Goal: Task Accomplishment & Management: Use online tool/utility

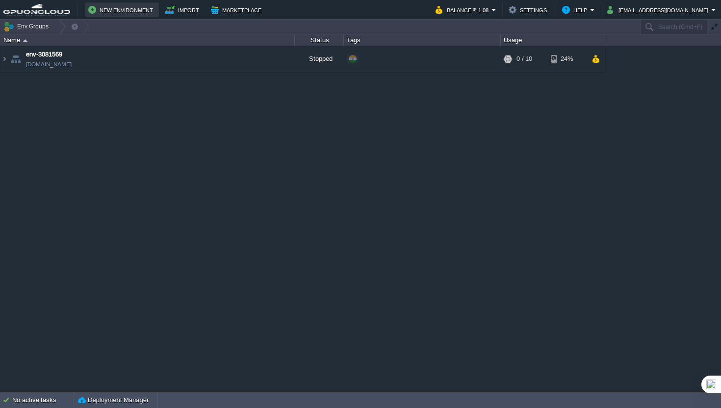
click at [125, 12] on button "New Environment" at bounding box center [122, 10] width 68 height 12
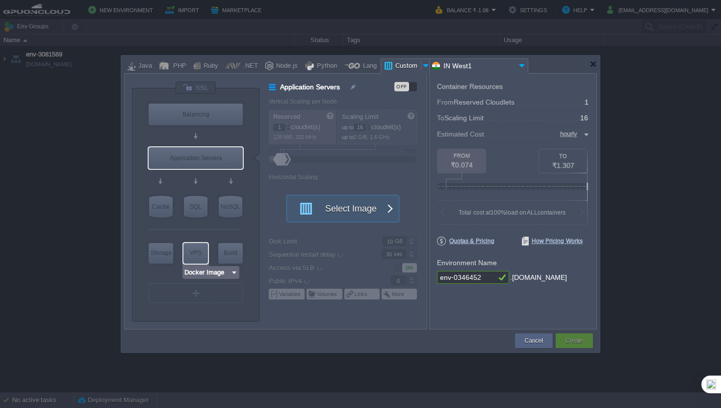
click at [199, 263] on div "VM VPS" at bounding box center [196, 253] width 25 height 21
type input "Elastic VPS"
type input "4"
type input "Select Image"
type input "Stateful"
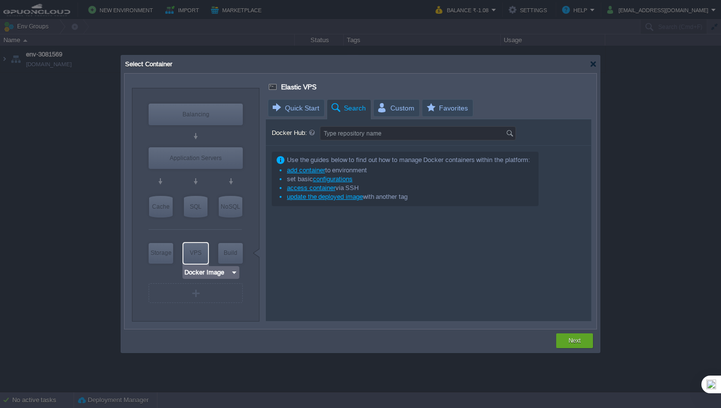
click at [205, 275] on input "Docker Image" at bounding box center [207, 272] width 47 height 10
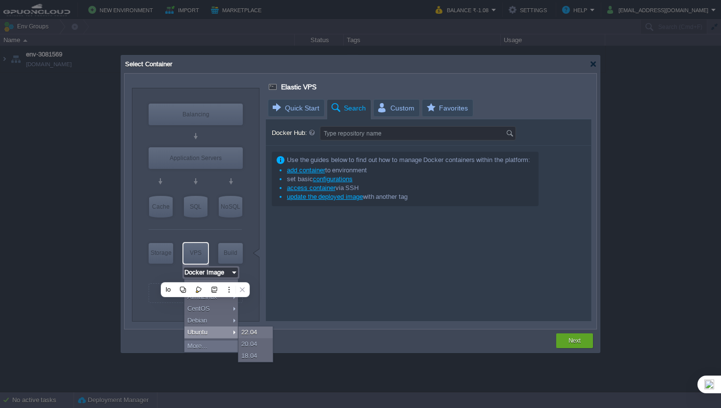
click at [213, 333] on div "Ubuntu" at bounding box center [211, 332] width 53 height 12
type input "Ubuntu 22.04"
type input "22.04"
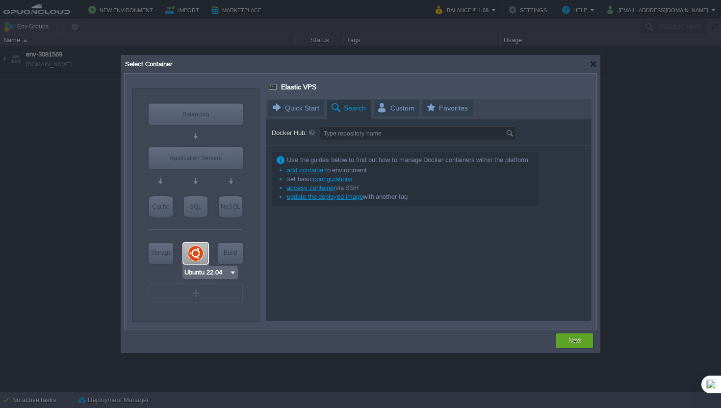
type input "Docker Image"
click at [576, 338] on button "Next" at bounding box center [575, 341] width 12 height 10
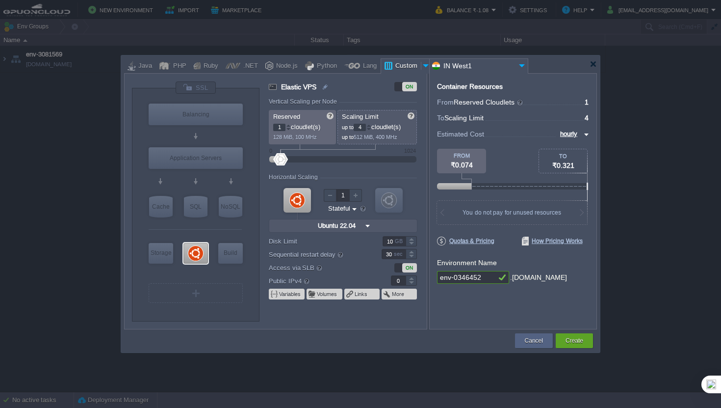
click at [372, 127] on div at bounding box center [369, 125] width 5 height 3
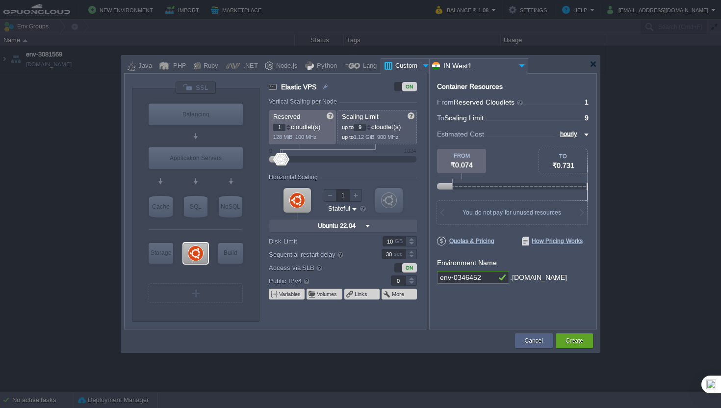
click at [372, 127] on div at bounding box center [369, 125] width 5 height 3
type input "10"
click at [412, 281] on div at bounding box center [411, 283] width 11 height 5
click at [414, 278] on div at bounding box center [411, 277] width 11 height 5
type input "1"
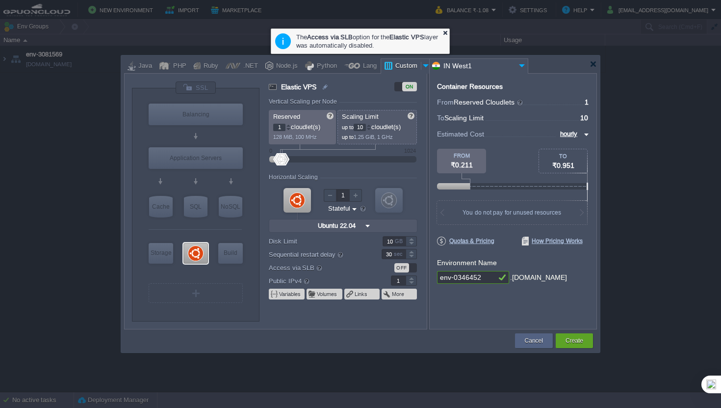
click at [447, 31] on div at bounding box center [445, 32] width 6 height 6
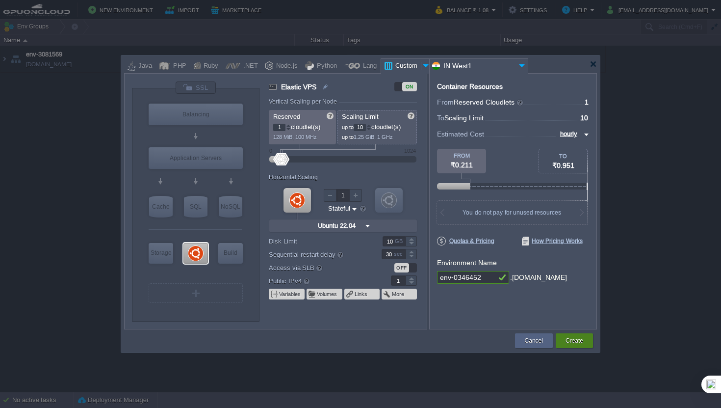
click at [575, 340] on button "Create" at bounding box center [575, 341] width 18 height 10
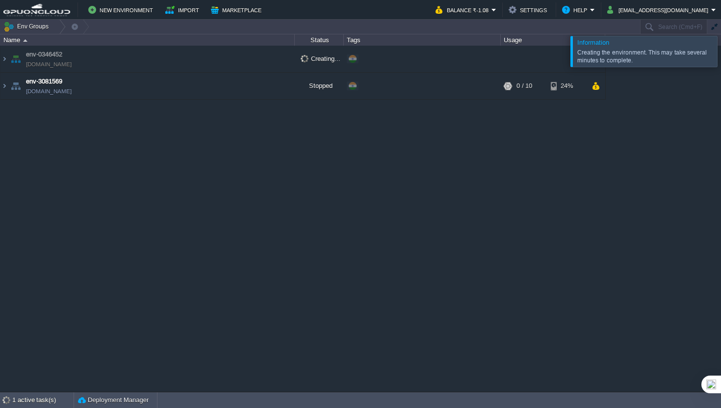
click at [212, 58] on td "env-0346452 env-0346452.in1.gpuoncloud.in" at bounding box center [147, 59] width 294 height 27
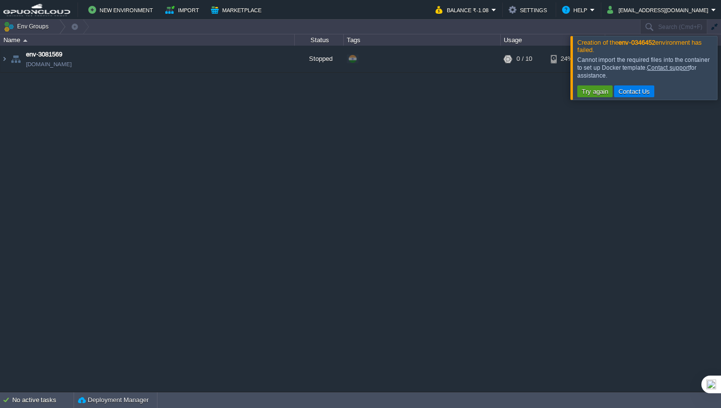
click at [590, 91] on button "Try again" at bounding box center [595, 91] width 32 height 9
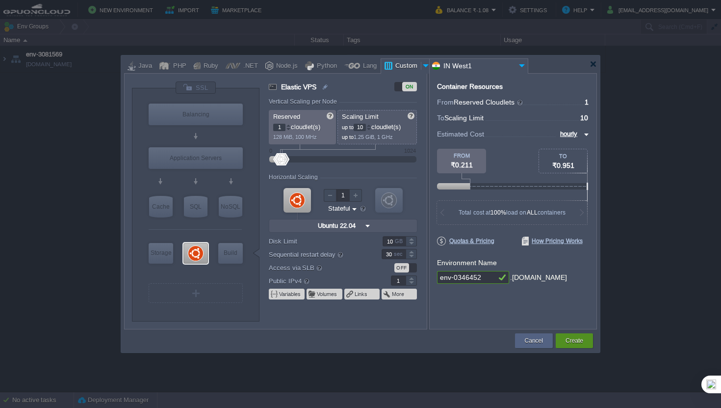
click at [573, 339] on button "Create" at bounding box center [575, 341] width 18 height 10
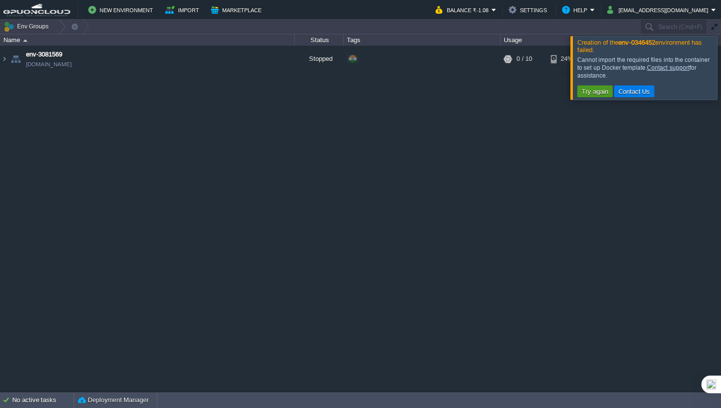
click at [595, 87] on td "Try again" at bounding box center [595, 91] width 35 height 12
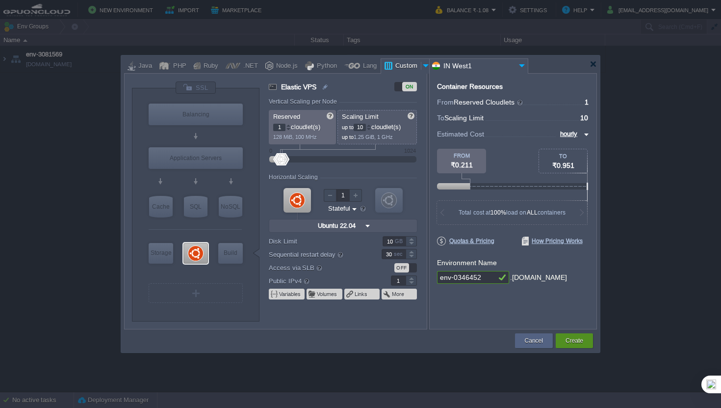
click at [586, 339] on div "Create" at bounding box center [574, 340] width 37 height 15
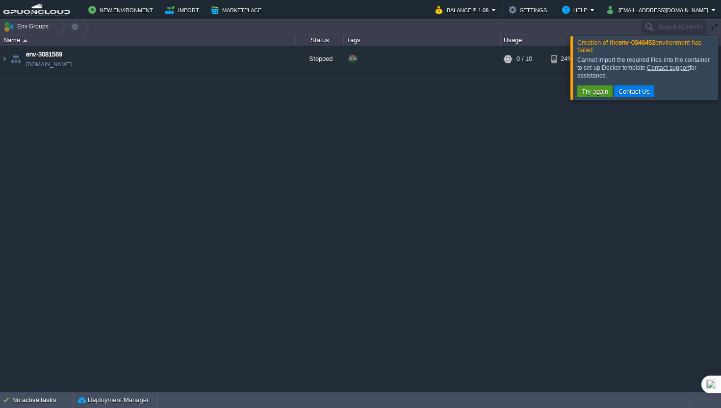
click at [606, 94] on button "Try again" at bounding box center [595, 91] width 32 height 9
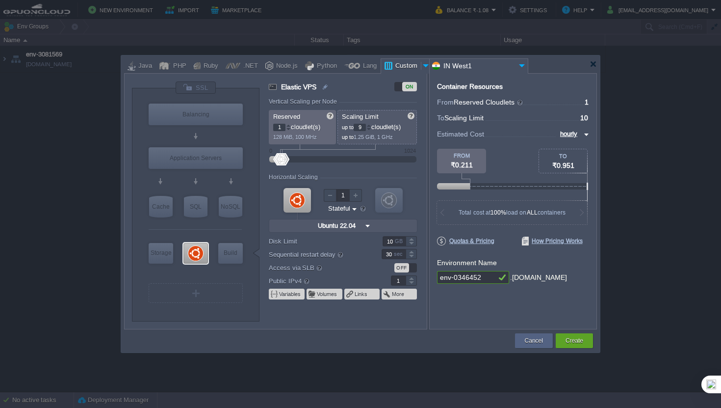
click at [371, 130] on div at bounding box center [369, 129] width 5 height 3
type input "8"
click at [371, 130] on div at bounding box center [369, 129] width 5 height 3
click at [579, 339] on button "Create" at bounding box center [575, 341] width 18 height 10
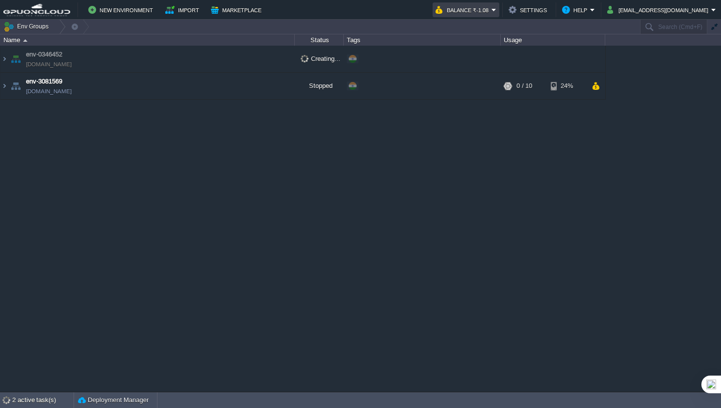
click at [497, 9] on em "Balance ₹-1.08" at bounding box center [466, 10] width 61 height 12
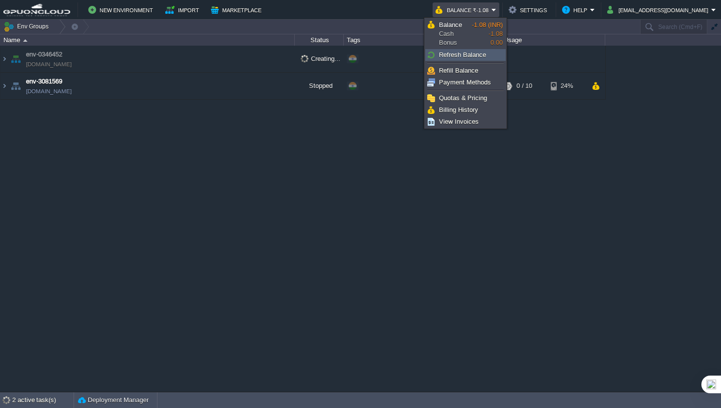
click at [436, 53] on link "Refresh Balance" at bounding box center [466, 55] width 80 height 11
click at [374, 179] on div "env-0346452 env-0346452.in1.gpuoncloud.in Creating... + Add to Env Group env-30…" at bounding box center [360, 219] width 721 height 346
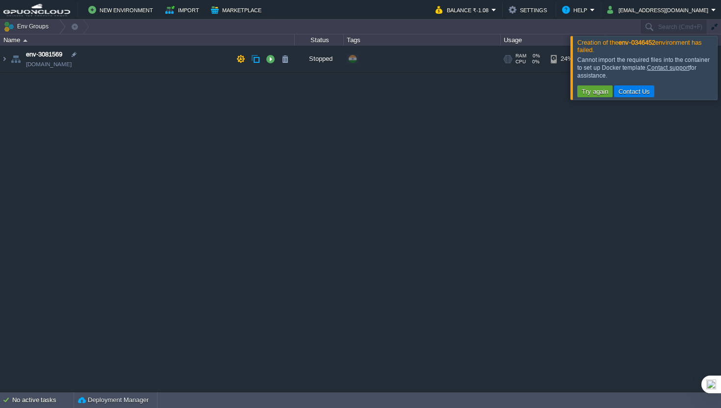
click at [9, 63] on img at bounding box center [16, 59] width 14 height 27
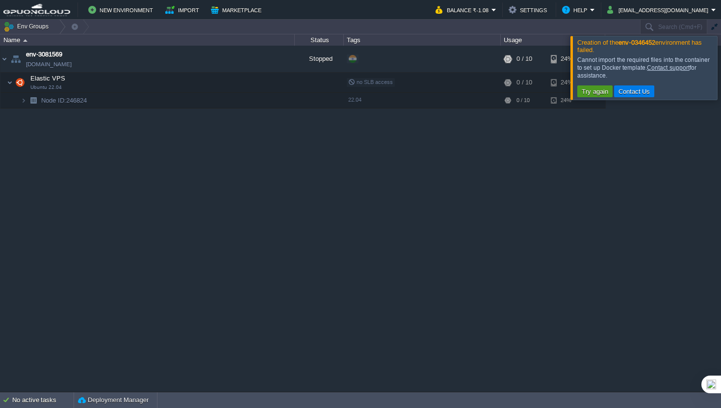
click at [601, 97] on td "Try again" at bounding box center [595, 91] width 35 height 12
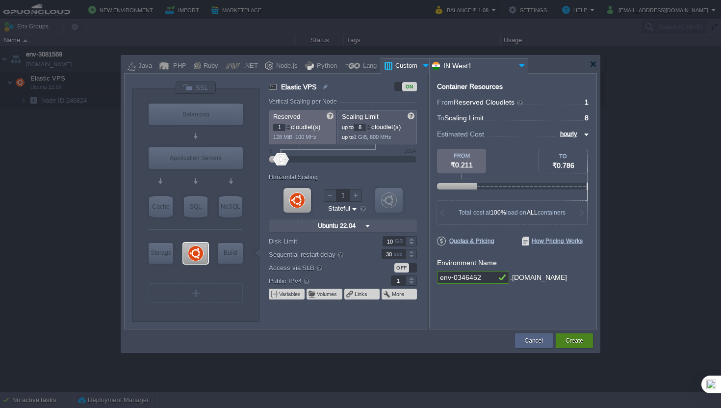
click at [577, 340] on button "Create" at bounding box center [575, 341] width 18 height 10
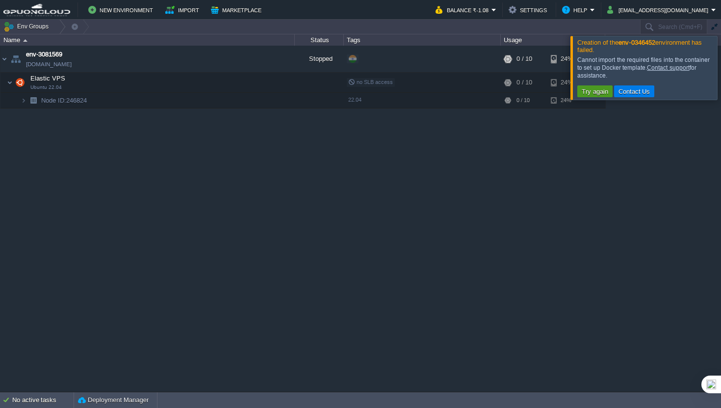
click at [593, 94] on button "Try again" at bounding box center [595, 91] width 32 height 9
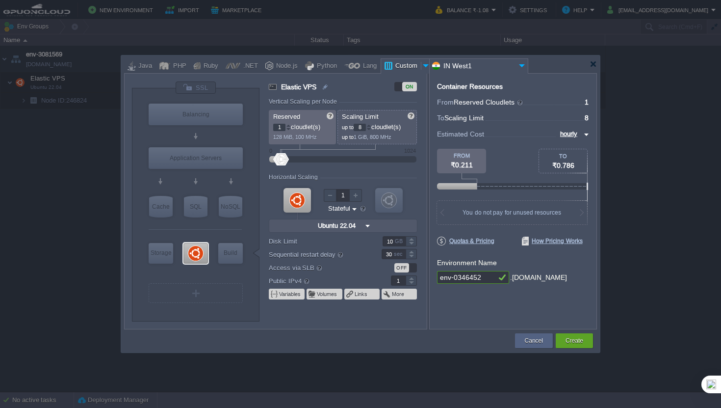
click at [488, 279] on input "env-0346452" at bounding box center [466, 277] width 59 height 13
type input "env-03464521111"
click at [286, 167] on form "Vertical Scaling per Node Reserved 1 cloudlet(s) 128 MiB, 100 MHz Scaling Limit…" at bounding box center [348, 213] width 158 height 231
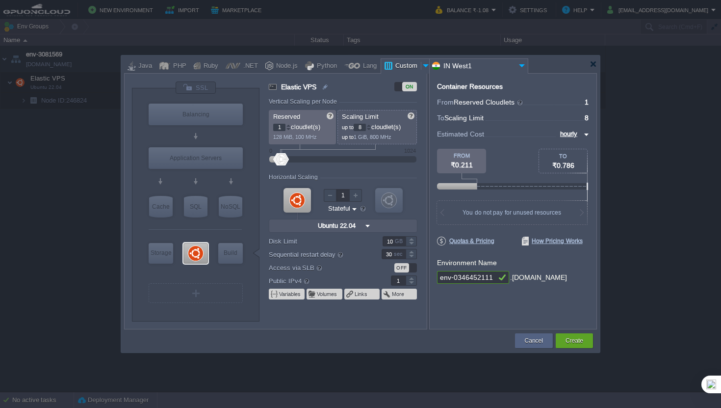
click at [284, 162] on div at bounding box center [282, 159] width 14 height 12
click at [518, 338] on div "Cancel" at bounding box center [534, 340] width 38 height 15
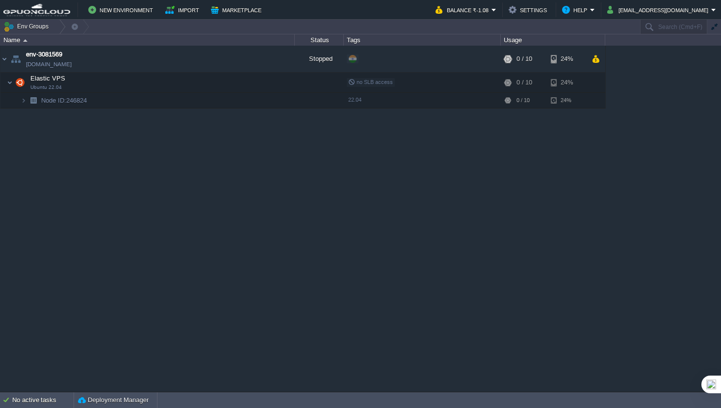
click at [518, 338] on div "env-3081569 env-3081569.in1.gpuoncloud.in Stopped + Add to Env Group RAM 0% CPU…" at bounding box center [360, 219] width 721 height 346
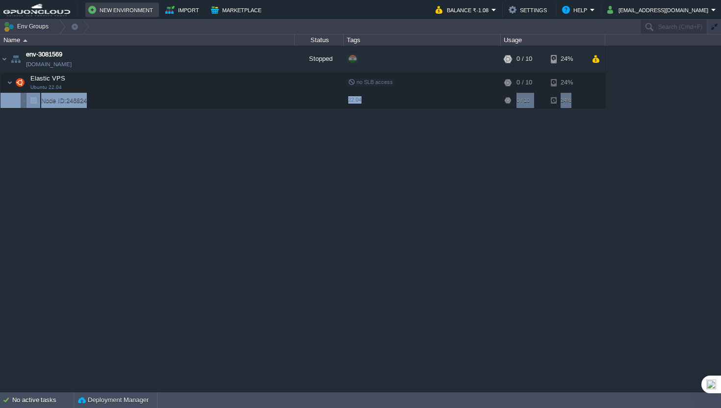
click at [117, 11] on button "New Environment" at bounding box center [122, 10] width 68 height 12
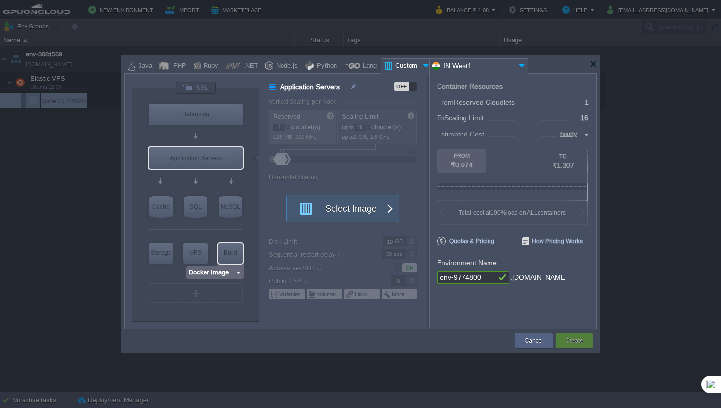
click at [231, 254] on div "Build" at bounding box center [230, 253] width 25 height 20
type input "Build Node"
type input "Select Image"
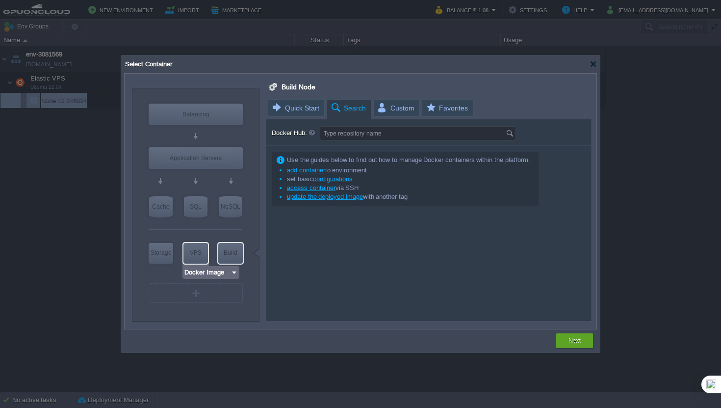
click at [199, 255] on div "VPS" at bounding box center [196, 253] width 25 height 20
type input "Elastic VPS"
type input "4"
type input "Select Image"
type input "Stateful"
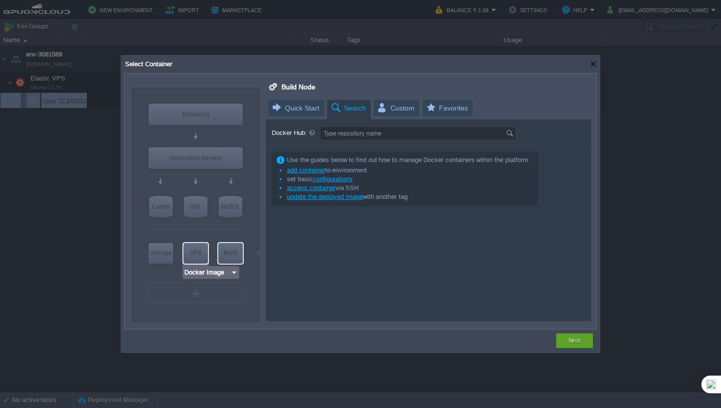
type input "Elastic VPS"
click at [231, 275] on img at bounding box center [234, 272] width 7 height 10
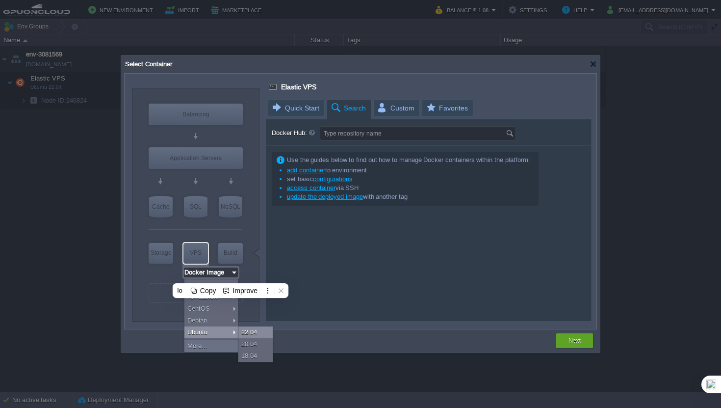
click at [243, 331] on div "22.04" at bounding box center [256, 332] width 34 height 12
type input "Ubuntu 22.04"
type input "22.04"
type input "Ubuntu 22.04"
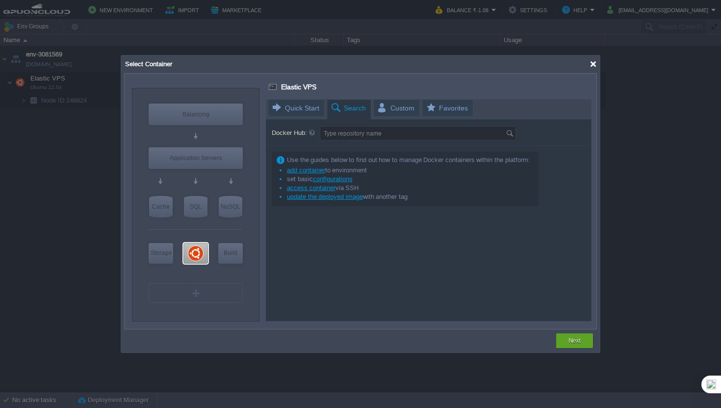
click at [595, 62] on div at bounding box center [593, 63] width 7 height 7
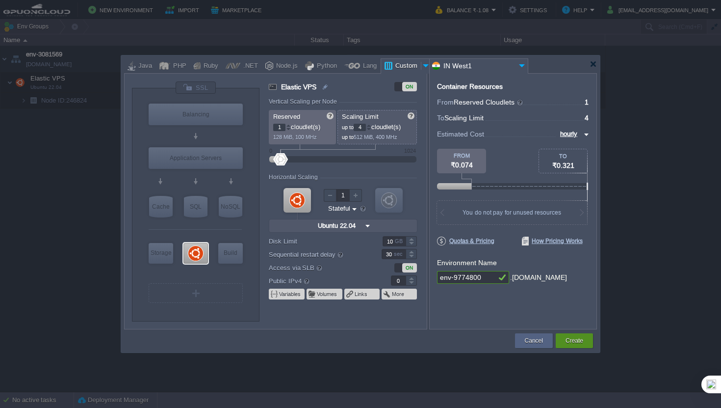
click at [564, 340] on div "Create" at bounding box center [574, 340] width 23 height 15
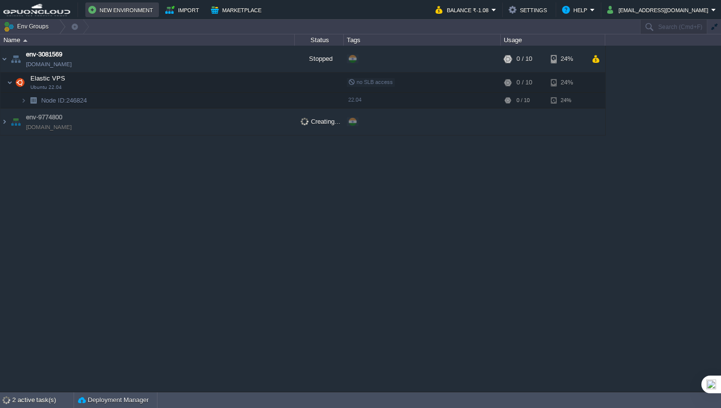
click at [133, 16] on td "New Environment" at bounding box center [122, 9] width 74 height 15
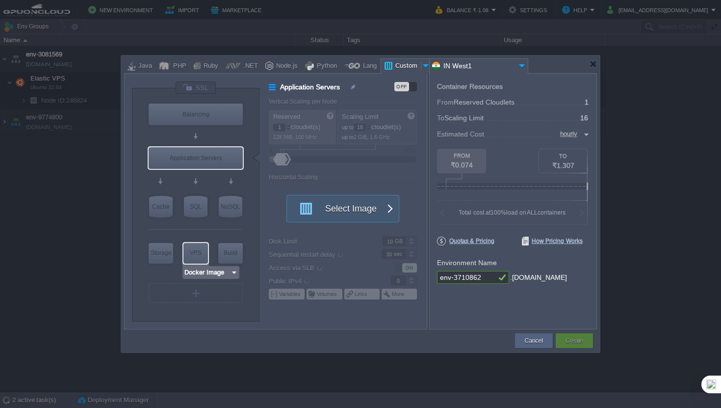
click at [220, 275] on input "Docker Image" at bounding box center [207, 272] width 47 height 10
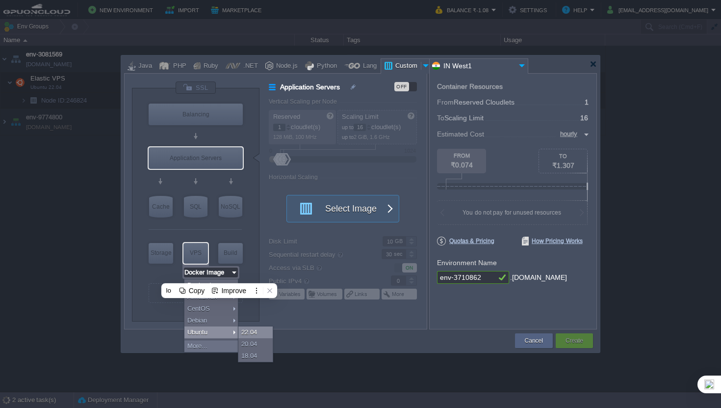
click at [250, 332] on div "22.04" at bounding box center [256, 332] width 34 height 12
type input "Ubuntu 22.04"
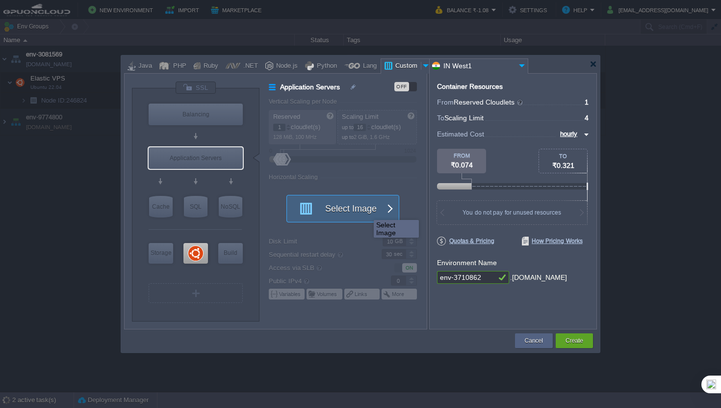
click at [369, 212] on button "Select Image" at bounding box center [337, 208] width 88 height 27
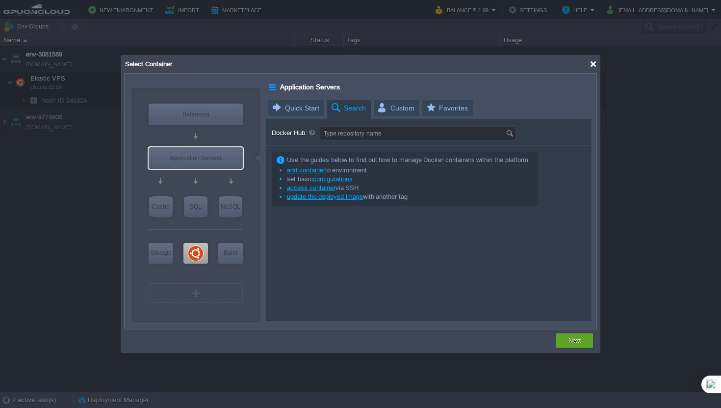
click at [596, 65] on div at bounding box center [593, 63] width 7 height 7
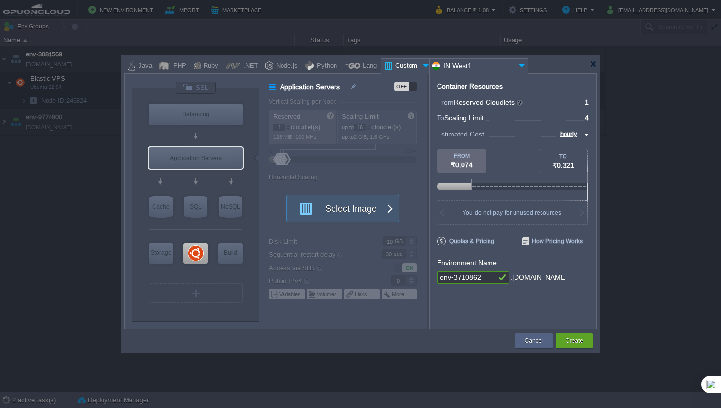
click at [286, 119] on div at bounding box center [348, 213] width 158 height 231
click at [391, 212] on span "button" at bounding box center [390, 208] width 8 height 27
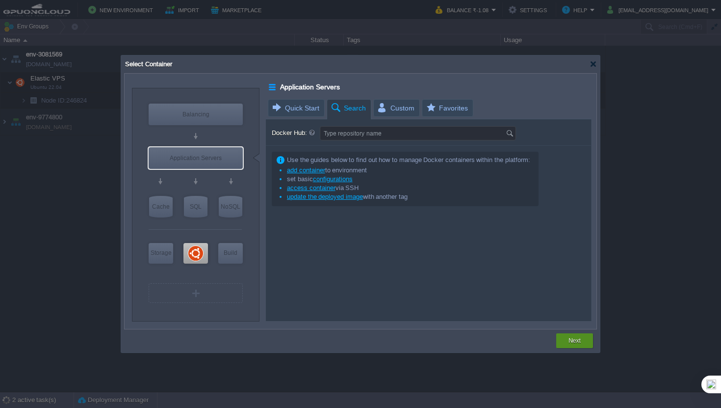
click at [572, 339] on button "Next" at bounding box center [575, 341] width 12 height 10
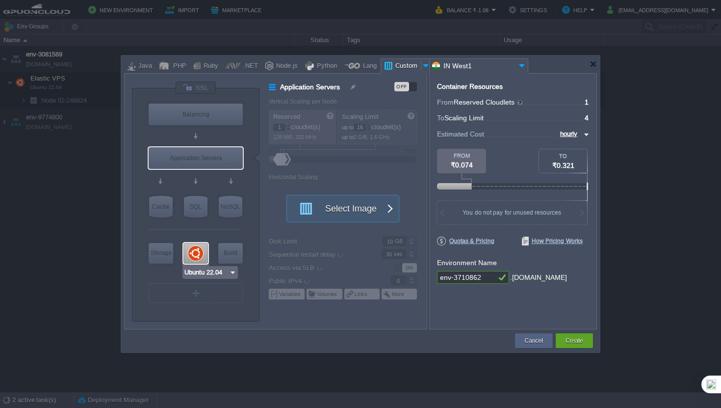
click at [196, 255] on div at bounding box center [196, 253] width 25 height 21
type input "Elastic VPS"
type input "4"
type input "Ubuntu 22.04"
type input "22.04"
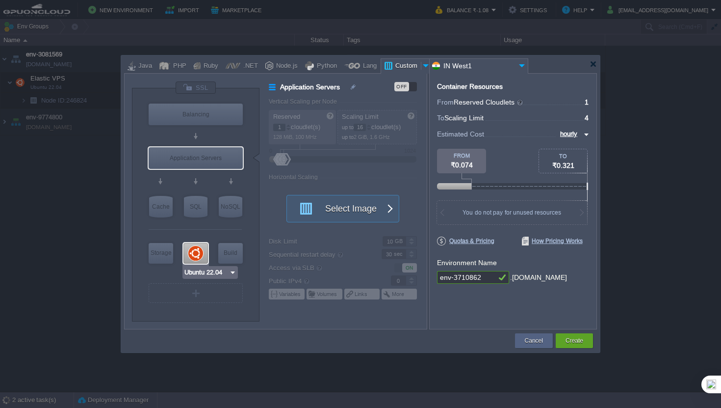
type input "Stateful"
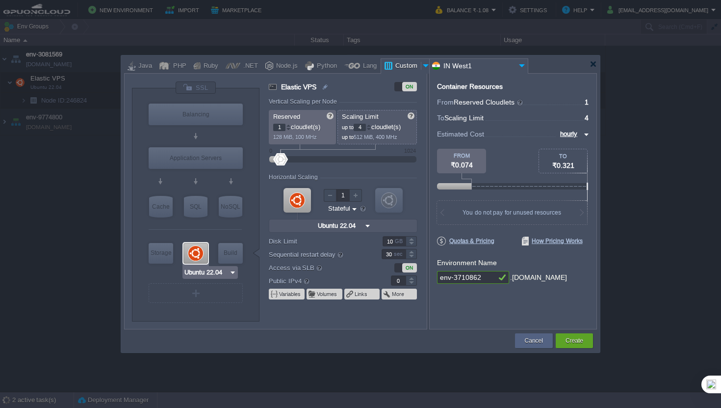
type input "Docker Image"
click at [366, 130] on input "4" at bounding box center [360, 127] width 12 height 7
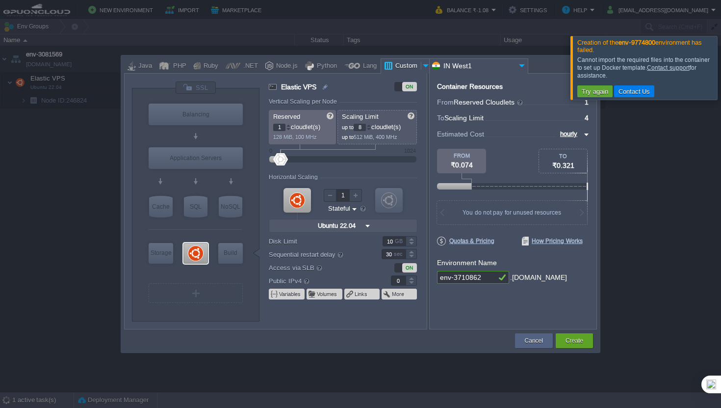
click at [285, 125] on input "1" at bounding box center [279, 127] width 12 height 7
type input "8"
type input "4"
click at [410, 280] on div at bounding box center [411, 280] width 11 height 0
click at [412, 280] on div at bounding box center [411, 277] width 11 height 5
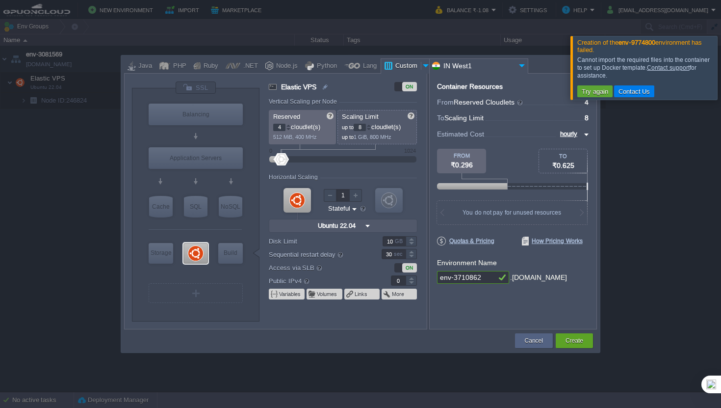
type input "1"
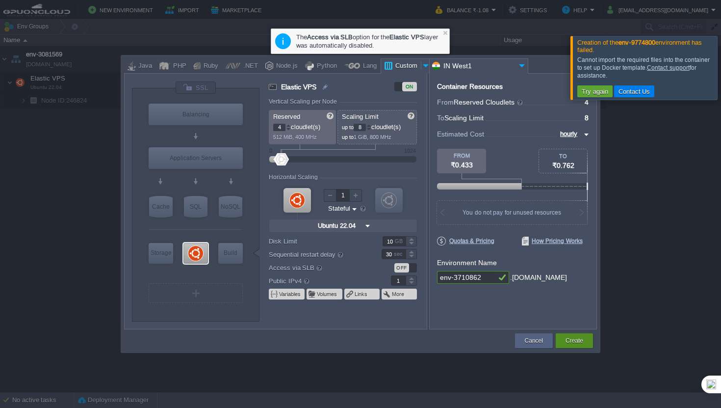
click at [573, 341] on button "Create" at bounding box center [575, 341] width 18 height 10
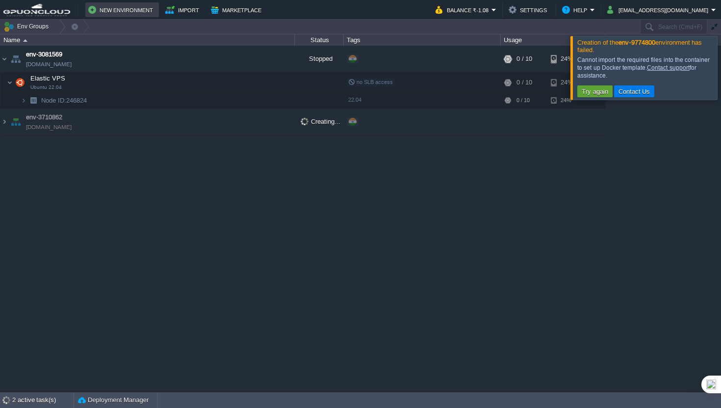
click at [116, 12] on button "New Environment" at bounding box center [122, 10] width 68 height 12
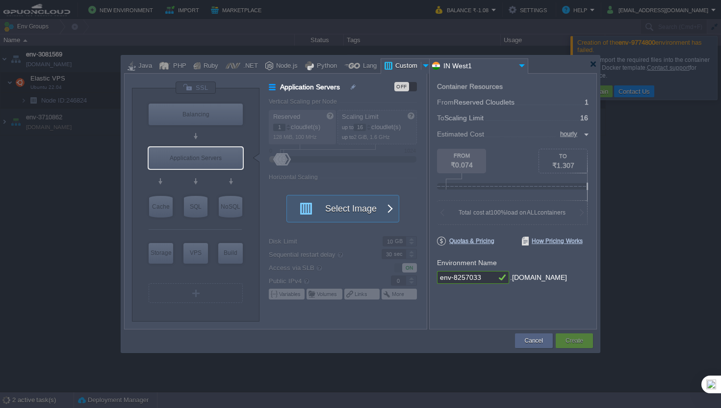
click at [393, 69] on div "Custom" at bounding box center [407, 66] width 28 height 15
click at [197, 258] on div "VPS" at bounding box center [196, 253] width 25 height 20
type input "Elastic VPS"
type input "4"
type input "Select Image"
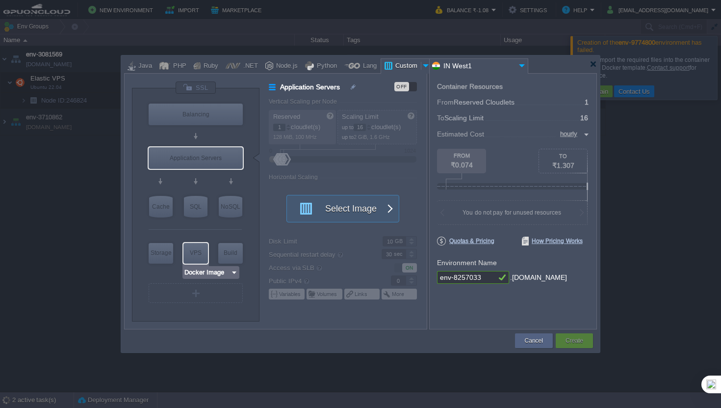
type input "Stateful"
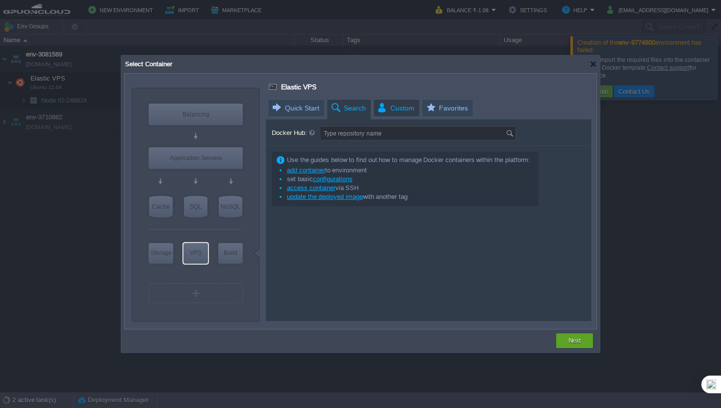
click at [379, 109] on span "Custom" at bounding box center [396, 108] width 38 height 17
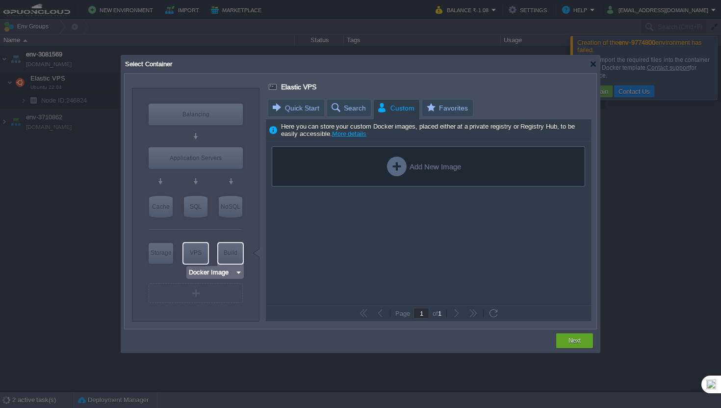
click at [235, 277] on img at bounding box center [238, 272] width 7 height 10
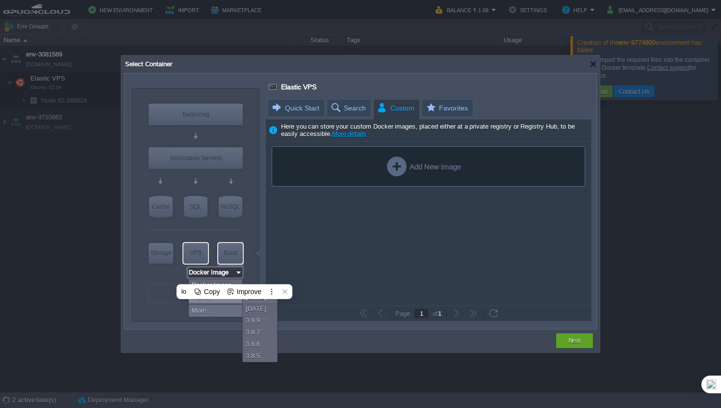
click at [204, 267] on input "Docker Image" at bounding box center [211, 272] width 47 height 10
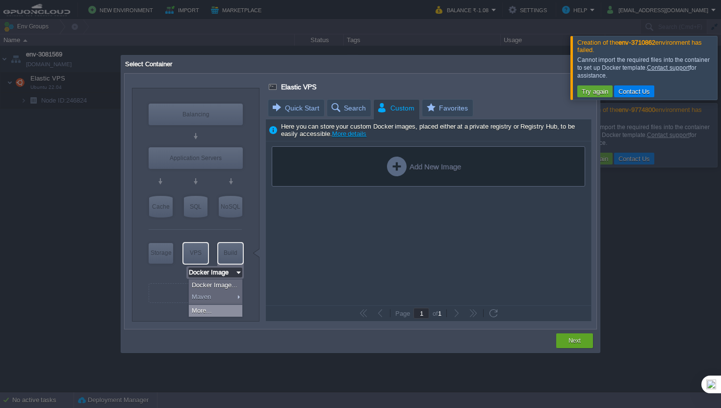
click at [230, 308] on div "More..." at bounding box center [215, 311] width 53 height 12
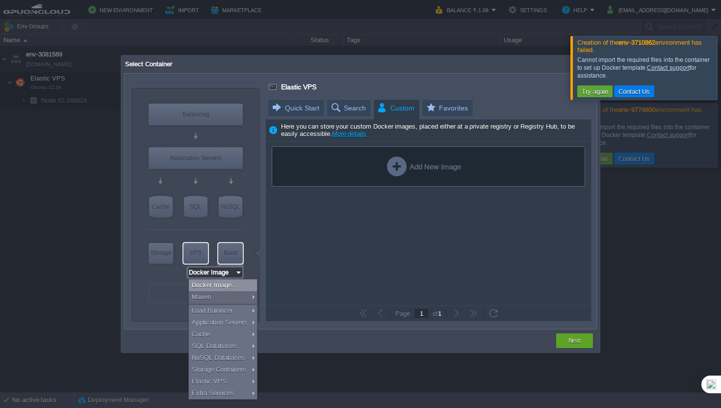
click at [309, 256] on div "Add New Image" at bounding box center [428, 223] width 325 height 164
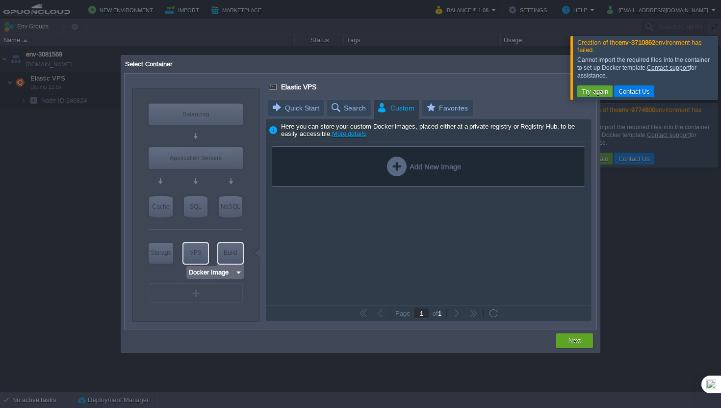
click at [242, 259] on div "Build" at bounding box center [230, 253] width 25 height 20
type input "Build Node"
type input "16"
type input "Select Image"
type input "Build Node"
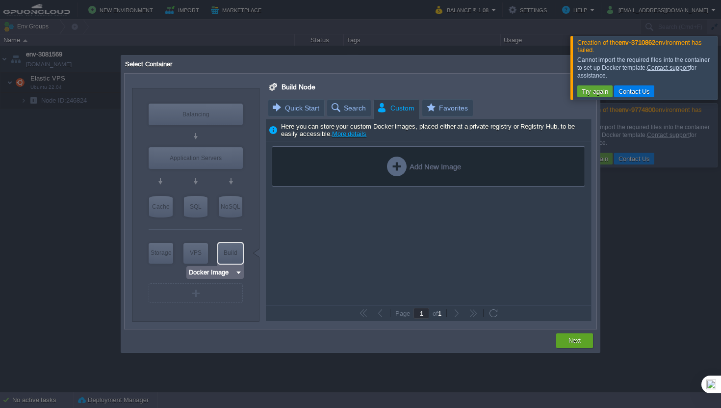
click at [241, 274] on img at bounding box center [238, 272] width 7 height 10
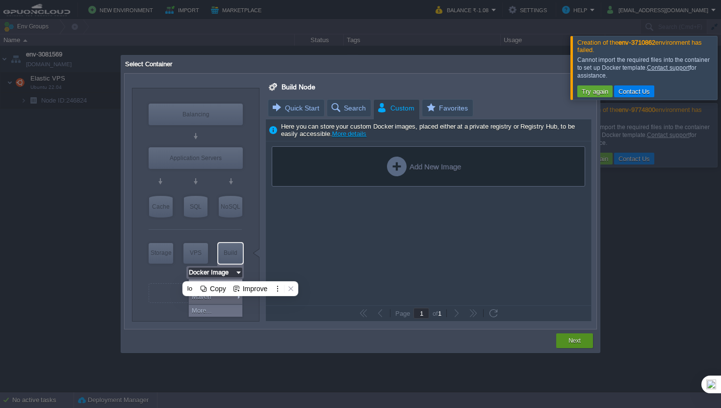
click at [575, 341] on button "Next" at bounding box center [575, 341] width 12 height 10
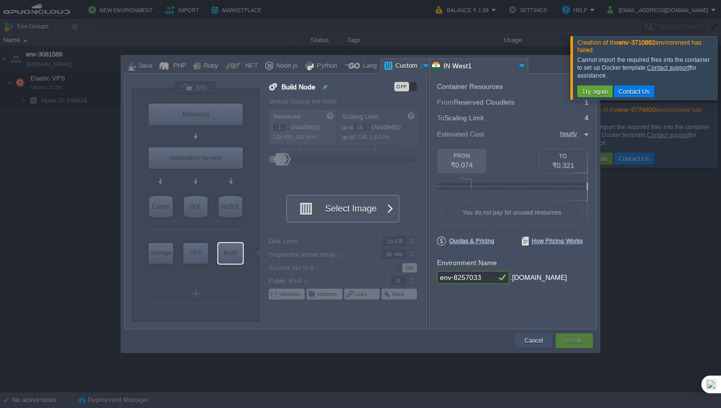
click at [539, 339] on button "Cancel" at bounding box center [534, 341] width 18 height 10
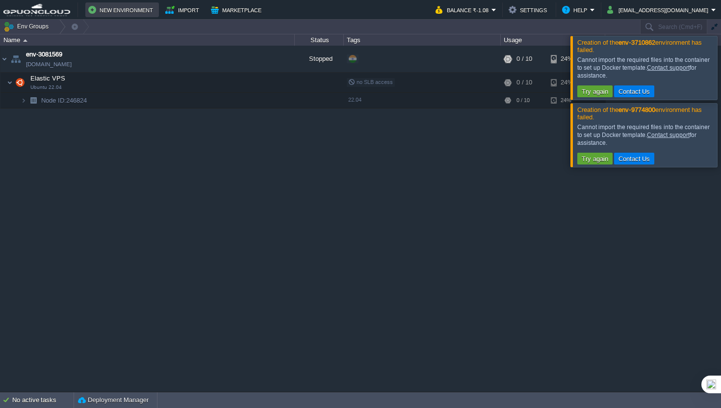
click at [143, 11] on button "New Environment" at bounding box center [122, 10] width 68 height 12
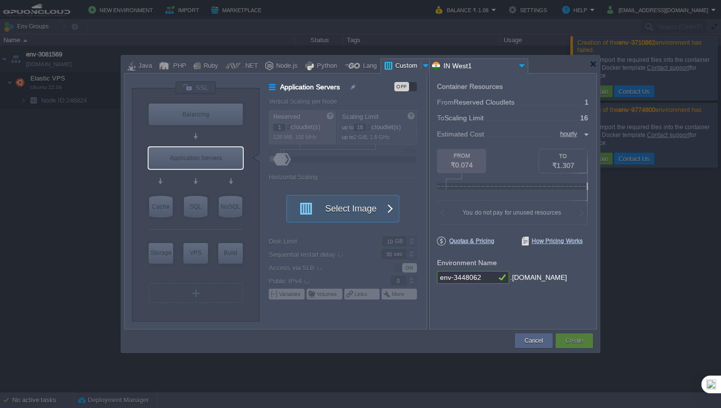
click at [422, 67] on div at bounding box center [427, 65] width 10 height 15
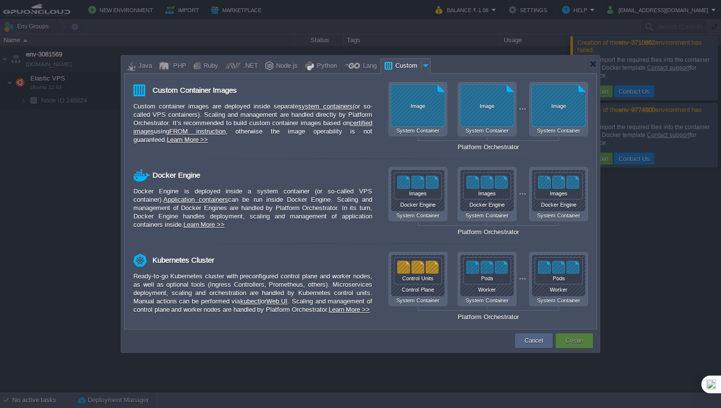
click at [422, 67] on div at bounding box center [427, 65] width 10 height 15
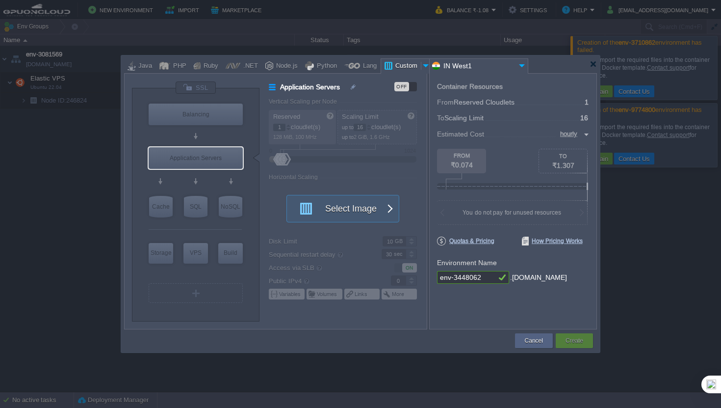
click at [393, 67] on div "Custom" at bounding box center [407, 66] width 28 height 15
click at [207, 160] on div "Application Servers" at bounding box center [196, 158] width 94 height 22
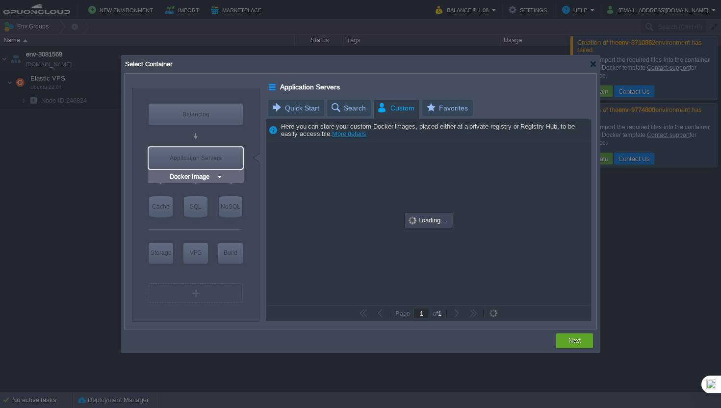
click at [207, 160] on div "Application Servers" at bounding box center [196, 158] width 94 height 22
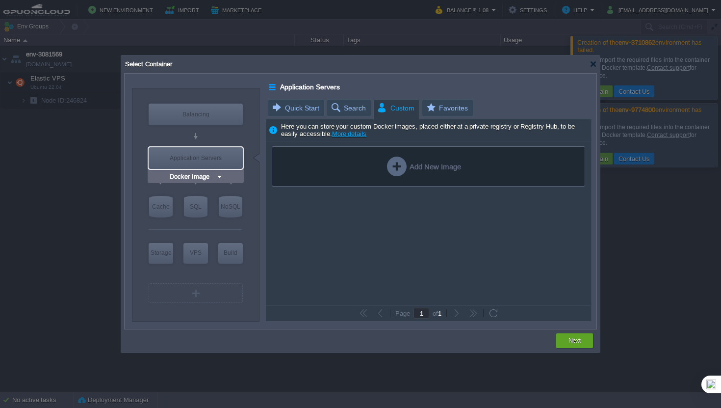
click at [207, 160] on div "Application Servers" at bounding box center [196, 158] width 94 height 22
click at [229, 274] on input "Docker Image" at bounding box center [207, 272] width 47 height 10
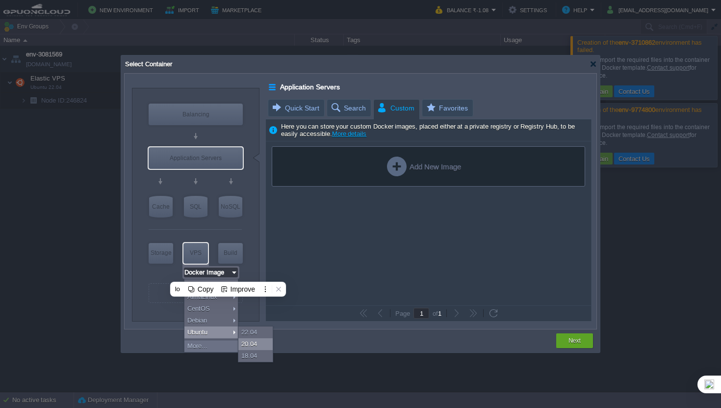
click at [245, 344] on div "20.04" at bounding box center [256, 344] width 34 height 12
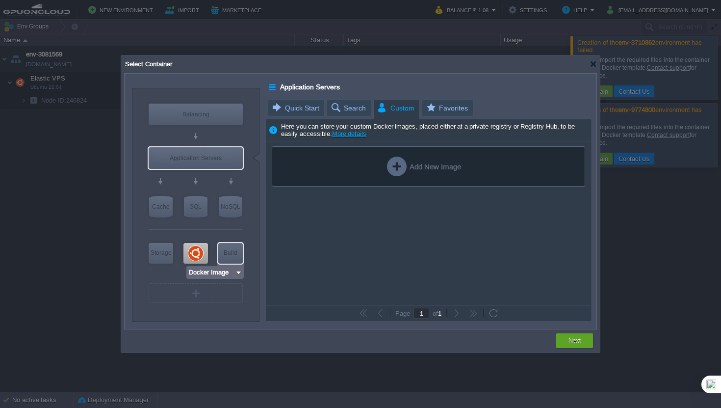
type input "Ubuntu 20.04"
click at [198, 254] on div at bounding box center [196, 253] width 25 height 21
type input "Elastic VPS"
type input "4"
type input "Ubuntu 20.04"
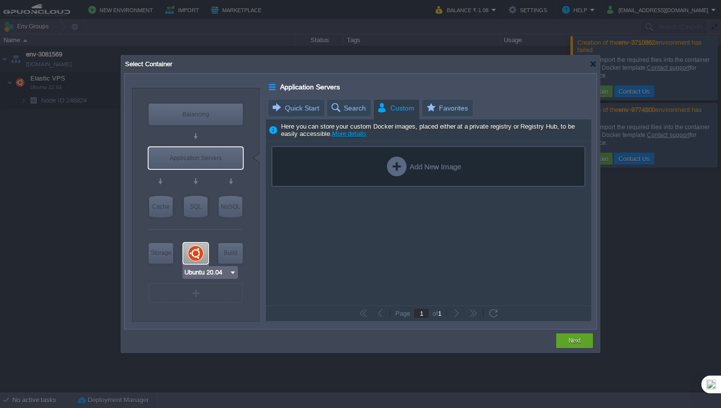
type input "20.04"
type input "Stateful"
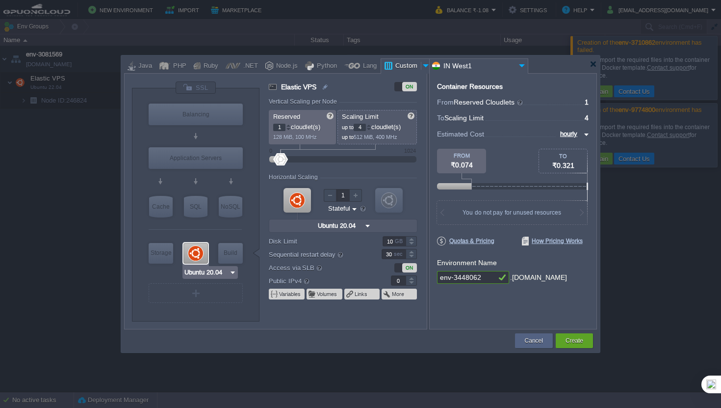
type input "Docker Image"
click at [411, 281] on div at bounding box center [411, 280] width 11 height 0
type input "1"
click at [411, 279] on div at bounding box center [411, 277] width 11 height 5
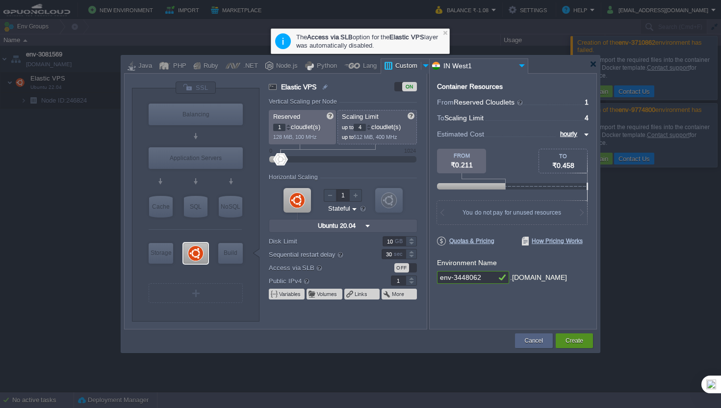
click at [569, 342] on button "Create" at bounding box center [575, 341] width 18 height 10
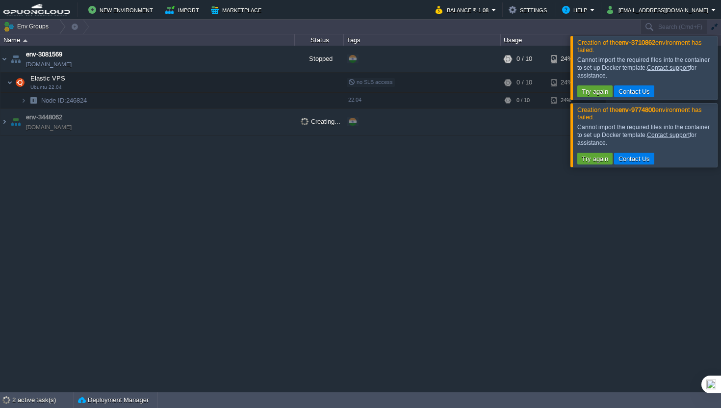
click at [554, 225] on div "env-3081569 env-3081569.in1.gpuoncloud.in Stopped + Add to Env Group RAM 0% CPU…" at bounding box center [360, 219] width 721 height 346
click at [542, 230] on div "env-3081569 env-3081569.in1.gpuoncloud.in Stopped + Add to Env Group RAM 0% CPU…" at bounding box center [360, 219] width 721 height 346
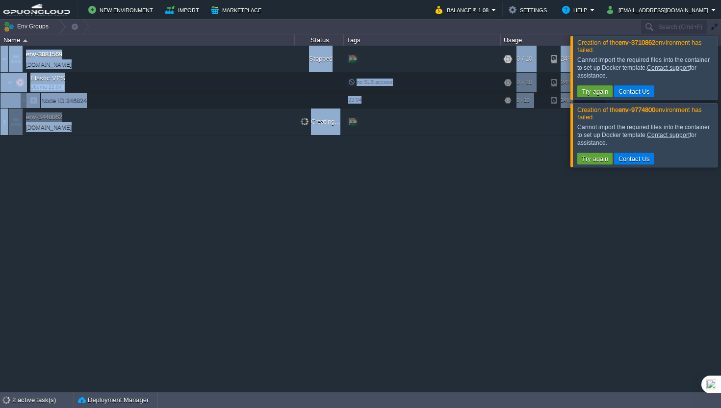
click at [215, 128] on td "env-3448062 [DOMAIN_NAME]" at bounding box center [147, 121] width 294 height 27
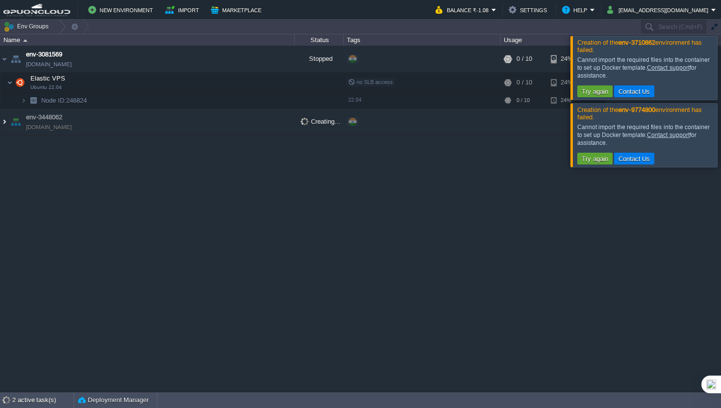
click at [4, 126] on img at bounding box center [4, 121] width 8 height 27
click at [7, 126] on img at bounding box center [4, 121] width 8 height 27
click at [2, 126] on img at bounding box center [4, 121] width 8 height 27
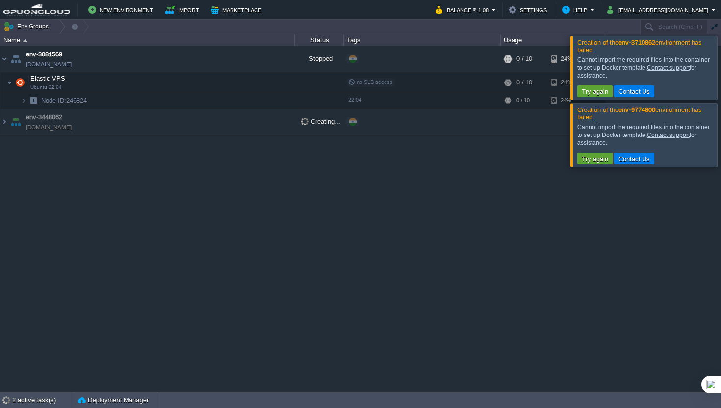
click at [9, 125] on img at bounding box center [16, 121] width 14 height 27
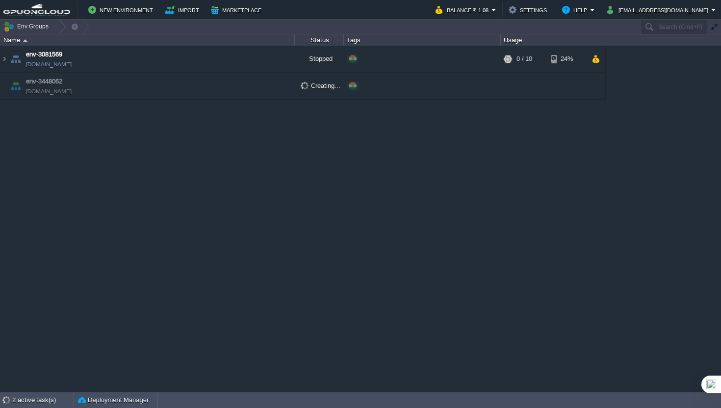
click at [175, 83] on td "env-3448062 [DOMAIN_NAME]" at bounding box center [147, 86] width 294 height 27
click at [184, 84] on td "env-3448062 [DOMAIN_NAME]" at bounding box center [147, 86] width 294 height 27
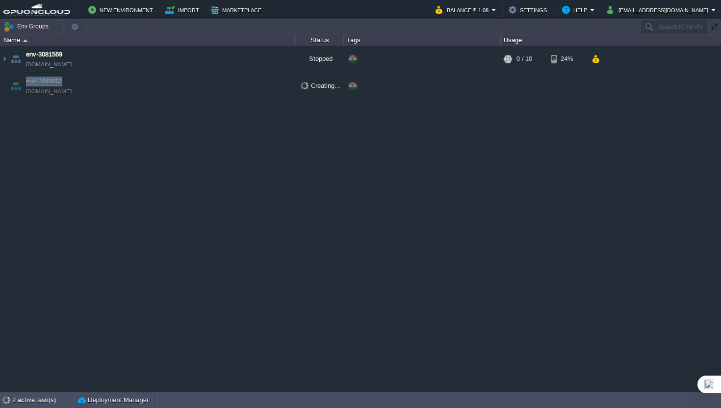
click at [242, 94] on td "env-3448062 [DOMAIN_NAME]" at bounding box center [147, 86] width 294 height 27
click at [22, 90] on img at bounding box center [16, 86] width 14 height 27
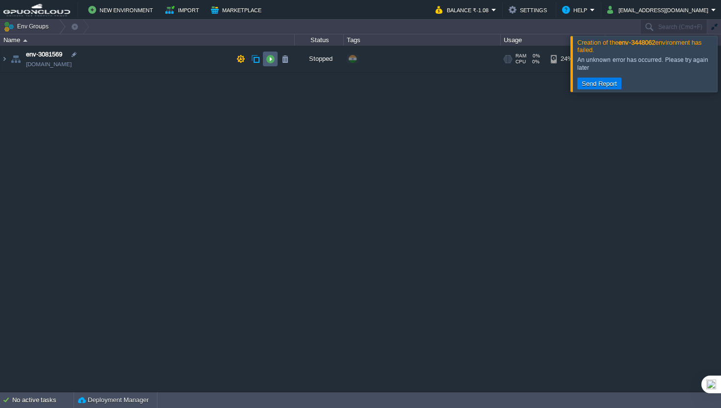
click at [276, 57] on td at bounding box center [270, 59] width 15 height 15
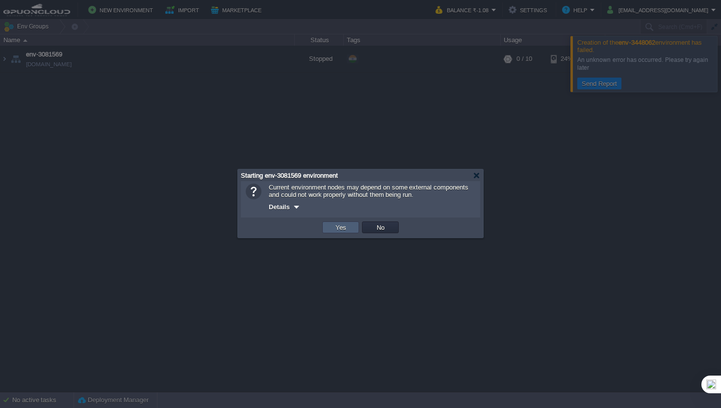
click at [339, 231] on button "Yes" at bounding box center [341, 227] width 17 height 9
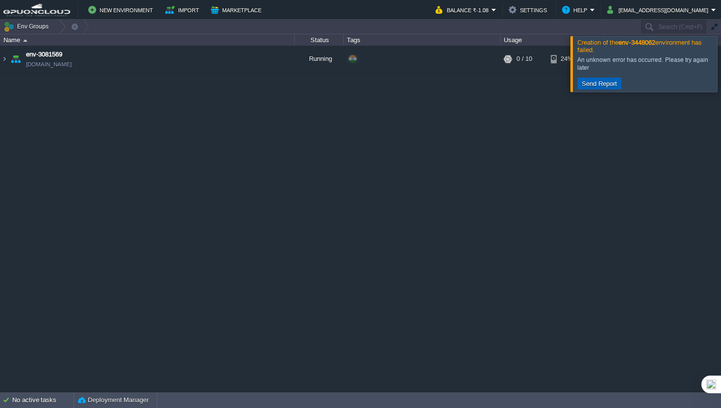
click at [615, 82] on button "Send Report" at bounding box center [599, 83] width 41 height 9
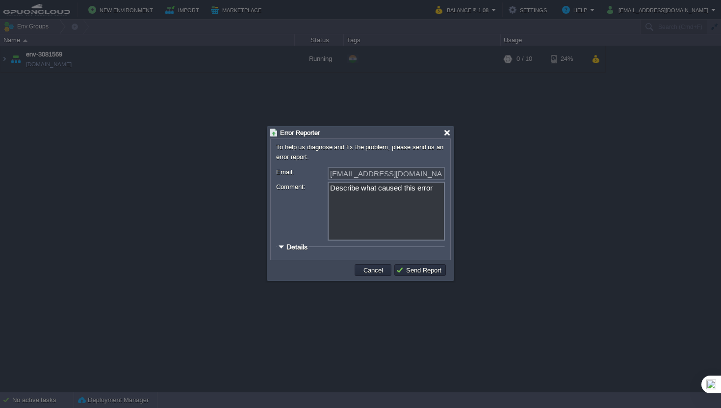
click at [447, 132] on div at bounding box center [447, 132] width 7 height 7
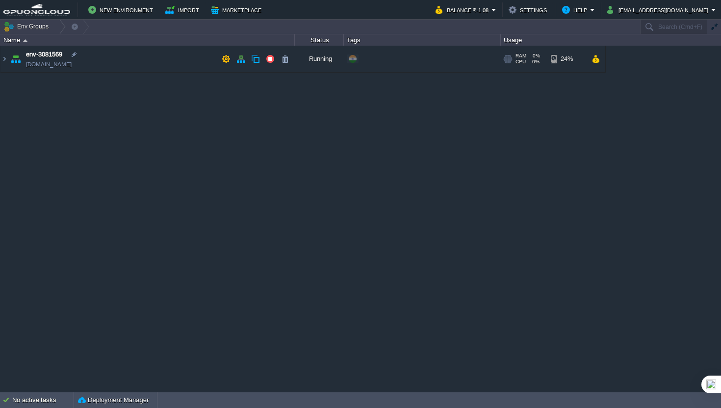
click at [165, 67] on td "env-3081569 [DOMAIN_NAME]" at bounding box center [147, 59] width 294 height 27
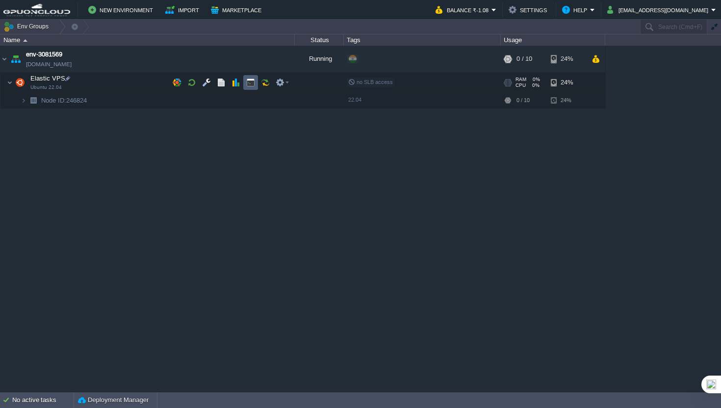
click at [252, 87] on td at bounding box center [250, 82] width 15 height 15
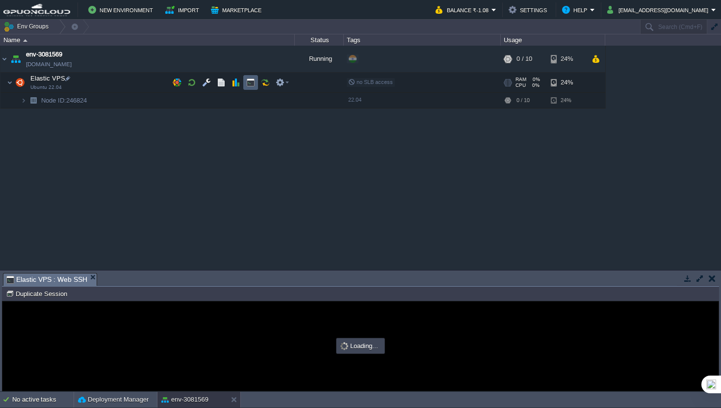
type input "#000000"
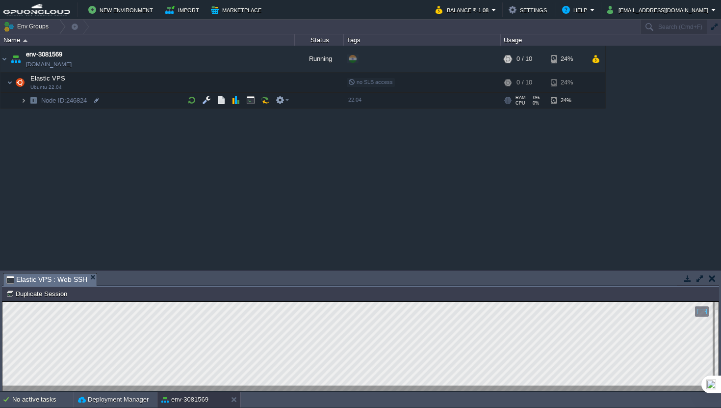
click at [25, 103] on img at bounding box center [24, 100] width 6 height 15
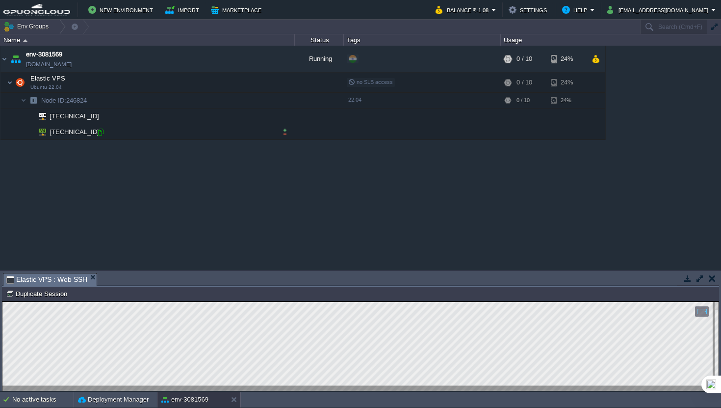
click at [100, 129] on div at bounding box center [100, 132] width 9 height 9
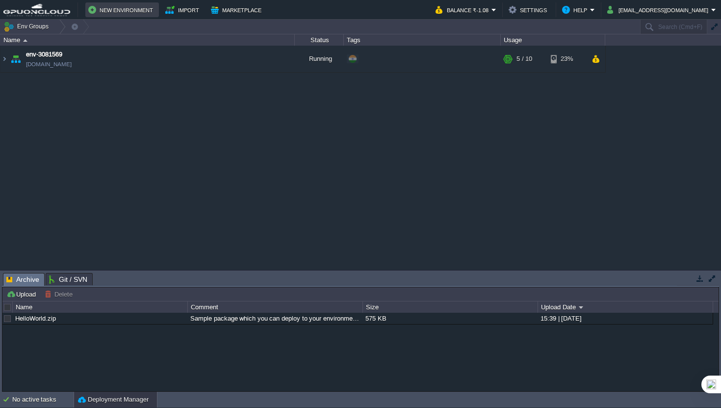
click at [123, 10] on button "New Environment" at bounding box center [122, 10] width 68 height 12
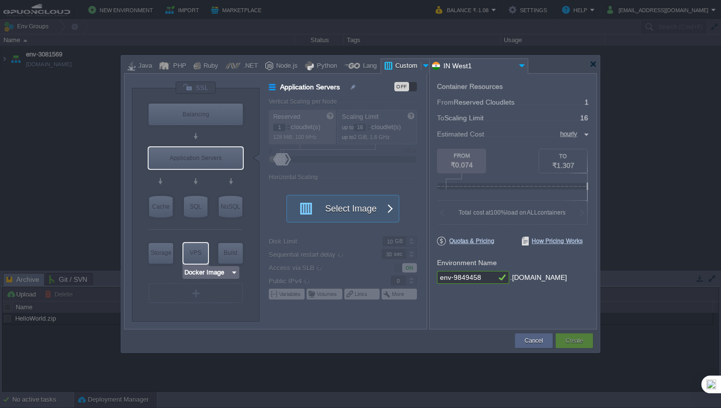
click at [202, 244] on div "VPS" at bounding box center [196, 253] width 25 height 20
type input "Elastic VPS"
type input "4"
type input "Select Image"
type input "Stateful"
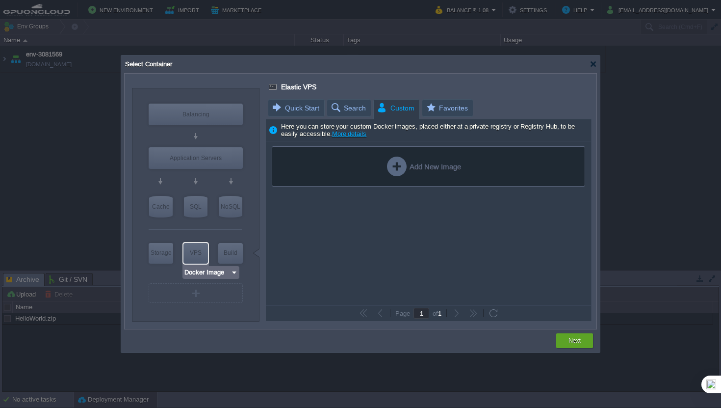
click at [221, 274] on input "Docker Image" at bounding box center [207, 272] width 47 height 10
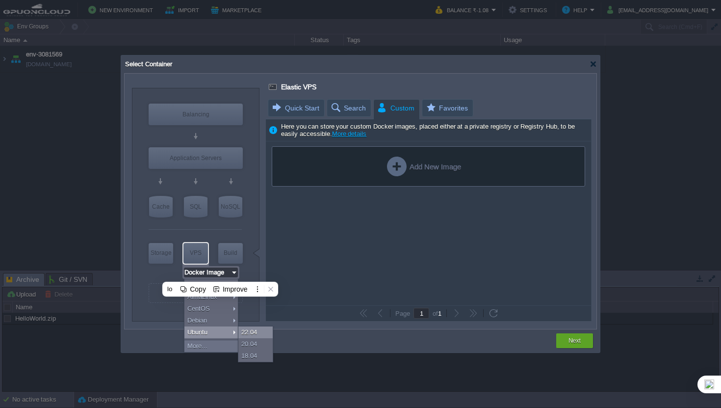
click at [253, 329] on div "22.04" at bounding box center [256, 332] width 34 height 12
type input "Ubuntu 22.04"
type input "22.04"
type input "Ubuntu 22.04"
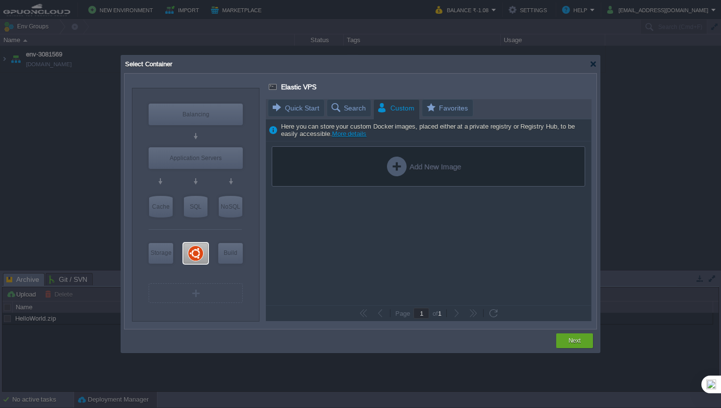
click at [193, 269] on div at bounding box center [195, 273] width 93 height 15
click at [575, 337] on button "Next" at bounding box center [575, 341] width 12 height 10
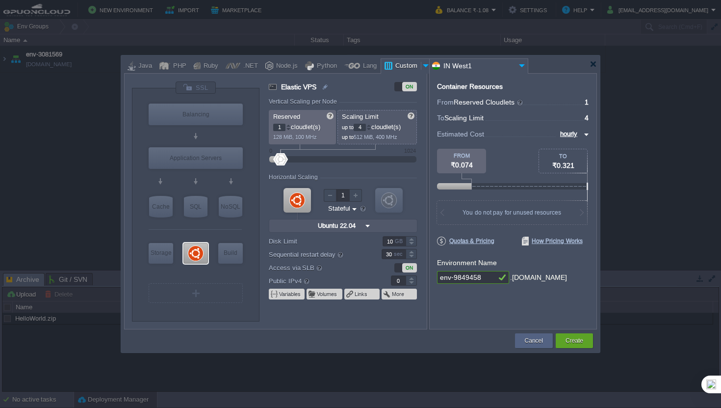
click at [38, 144] on div at bounding box center [360, 204] width 721 height 408
click at [542, 346] on div "Cancel" at bounding box center [534, 340] width 23 height 15
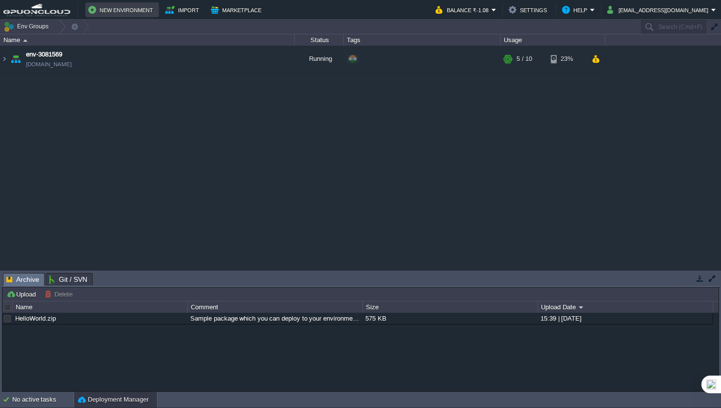
click at [126, 8] on button "New Environment" at bounding box center [122, 10] width 68 height 12
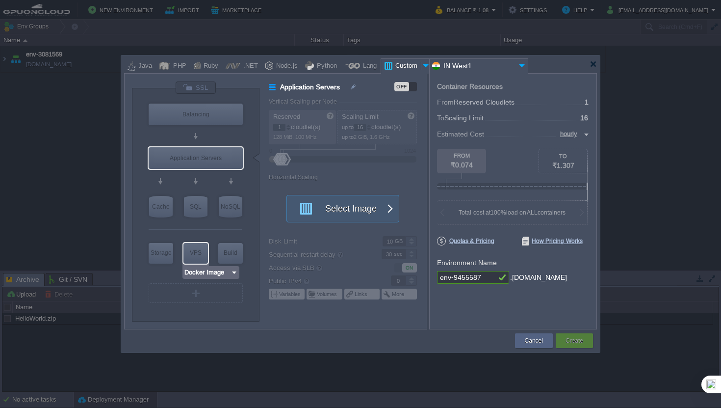
click at [209, 272] on input "Docker Image" at bounding box center [207, 272] width 47 height 10
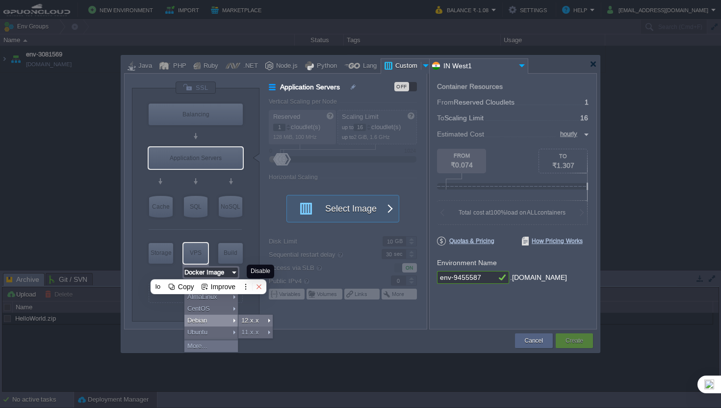
click at [261, 286] on icon at bounding box center [259, 287] width 4 height 4
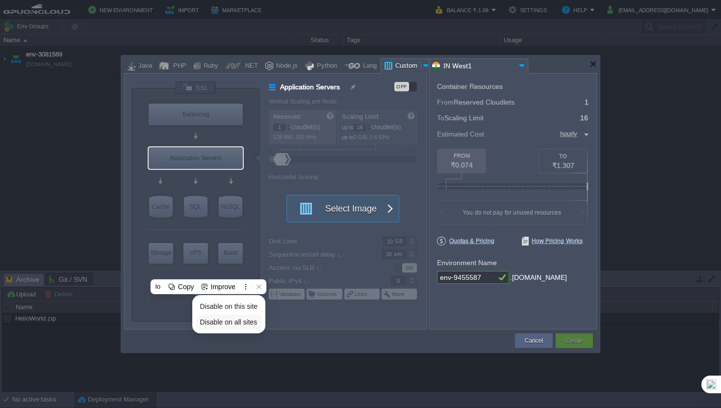
click at [249, 324] on span "Disable on all sites" at bounding box center [228, 322] width 57 height 8
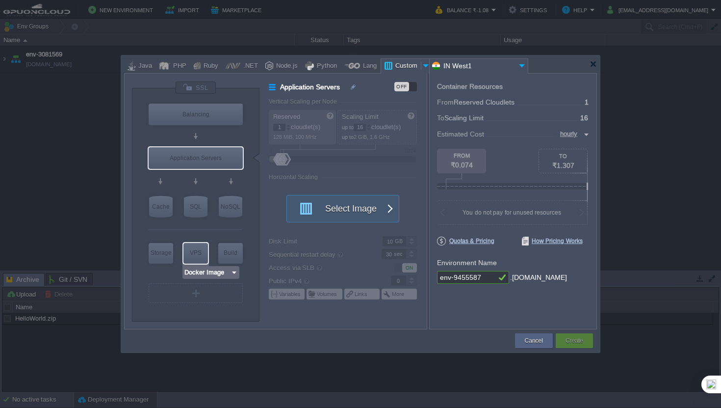
click at [205, 260] on div "VPS" at bounding box center [196, 253] width 25 height 20
type input "Elastic VPS"
type input "4"
type input "Select Image"
type input "Stateful"
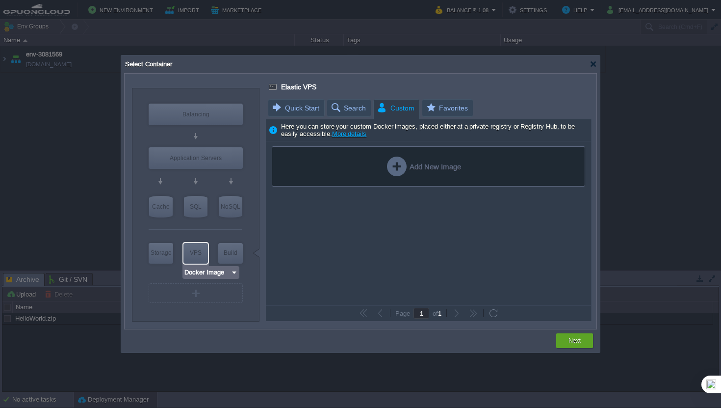
click at [238, 271] on img at bounding box center [234, 272] width 7 height 10
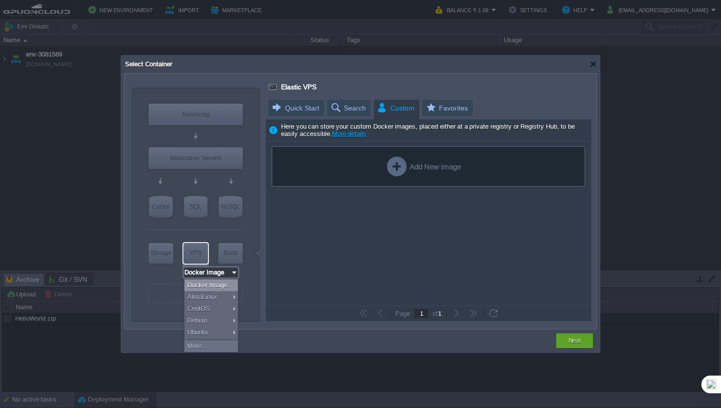
click at [77, 107] on div at bounding box center [360, 204] width 721 height 408
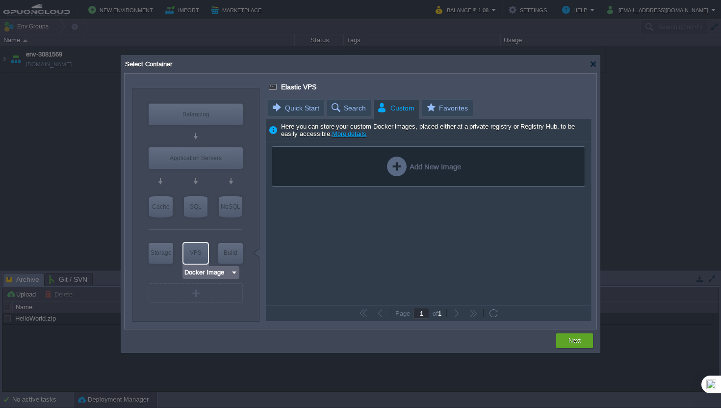
click at [233, 274] on img at bounding box center [234, 272] width 7 height 10
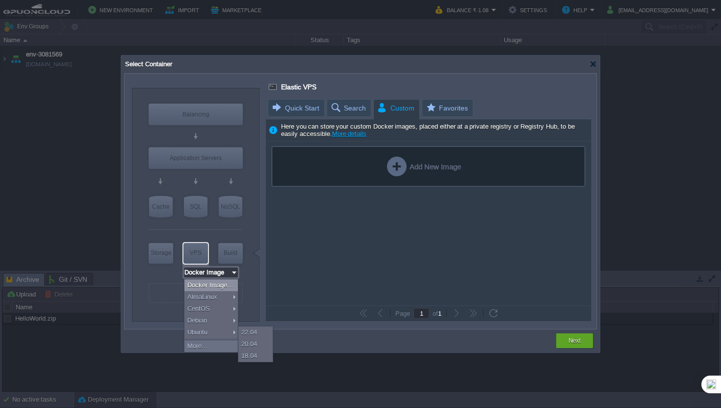
click at [38, 168] on div at bounding box center [360, 204] width 721 height 408
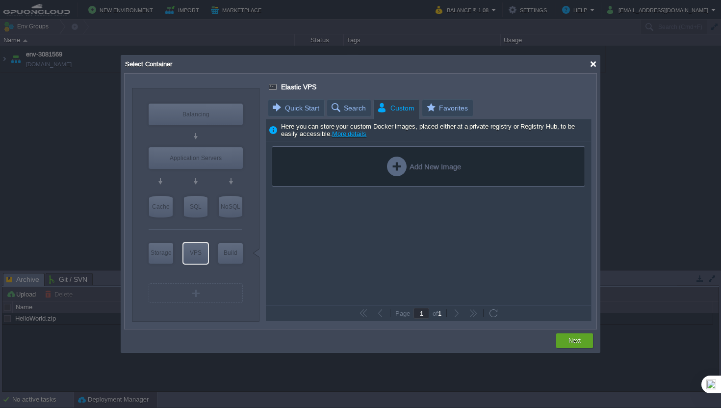
click at [595, 67] on div at bounding box center [593, 63] width 7 height 7
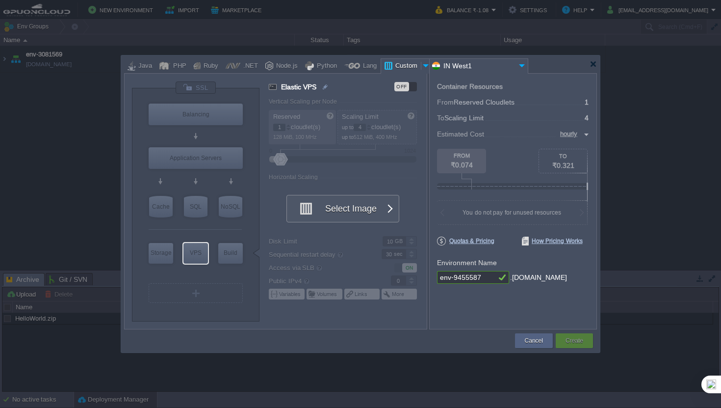
click at [217, 48] on div at bounding box center [360, 204] width 721 height 408
click at [596, 66] on div at bounding box center [593, 63] width 7 height 7
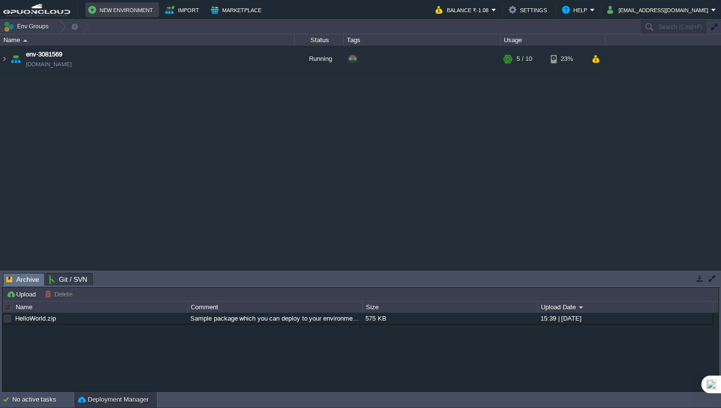
click at [124, 10] on button "New Environment" at bounding box center [122, 10] width 68 height 12
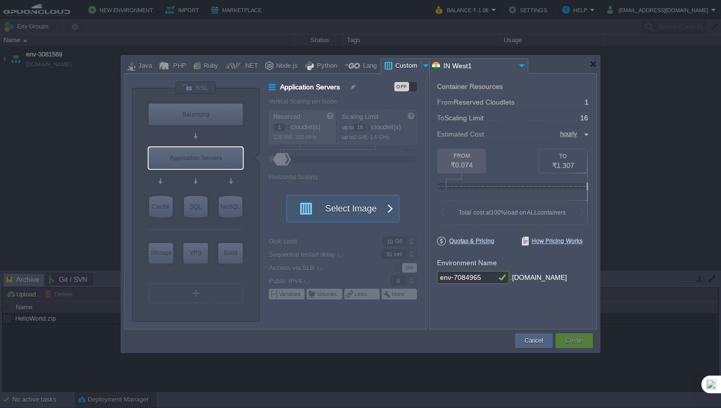
click at [99, 86] on div at bounding box center [360, 204] width 721 height 408
click at [595, 60] on div at bounding box center [593, 63] width 7 height 7
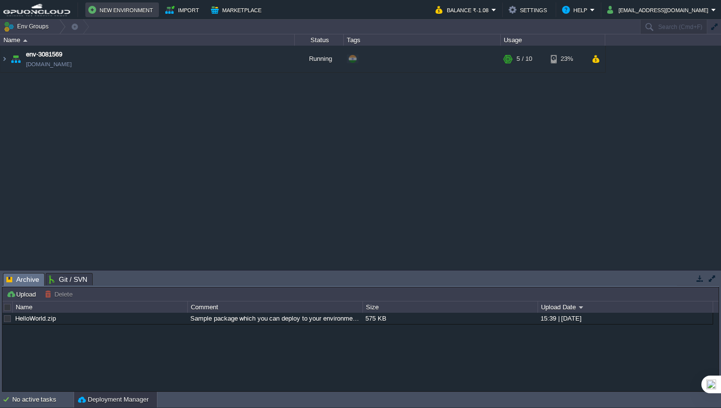
click at [117, 10] on button "New Environment" at bounding box center [122, 10] width 68 height 12
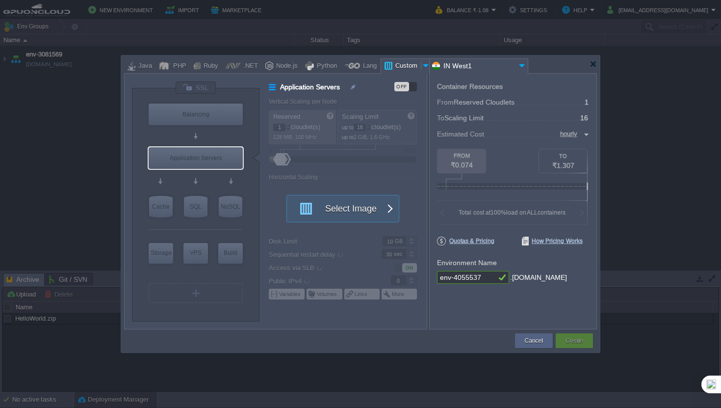
click at [119, 10] on div at bounding box center [360, 204] width 721 height 408
click at [92, 156] on div at bounding box center [360, 204] width 721 height 408
click at [101, 145] on div at bounding box center [360, 204] width 721 height 408
click at [598, 62] on div at bounding box center [362, 64] width 476 height 18
click at [592, 68] on div at bounding box center [360, 64] width 473 height 18
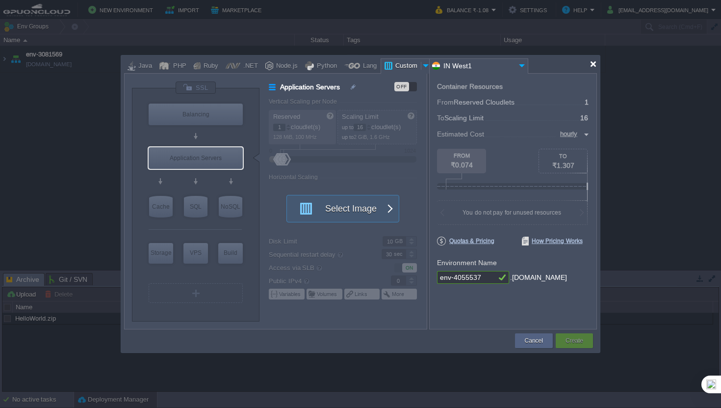
click at [593, 67] on div at bounding box center [593, 63] width 7 height 7
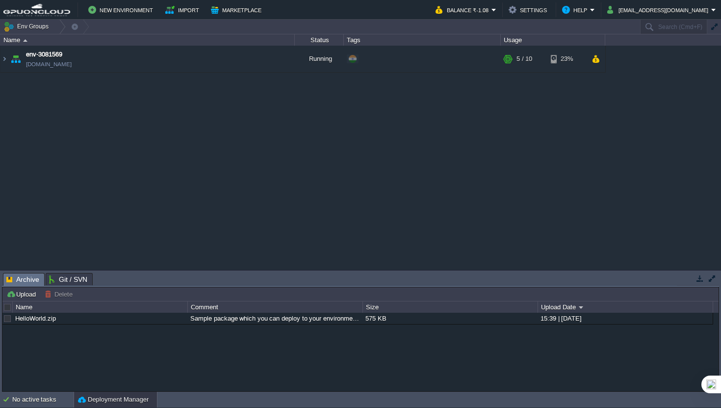
click at [131, 0] on div "New Environment Import Marketplace Bonus ₹0.00 Upgrade Account Balance ₹-1.08 S…" at bounding box center [360, 10] width 721 height 20
click at [130, 8] on button "New Environment" at bounding box center [122, 10] width 68 height 12
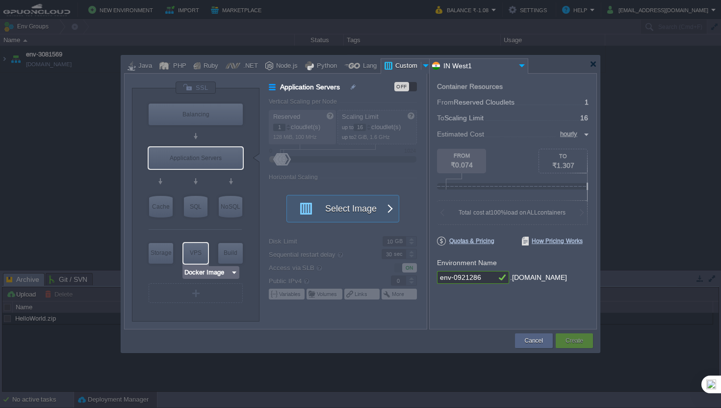
click at [197, 255] on div "VPS" at bounding box center [196, 253] width 25 height 20
type input "Elastic VPS"
type input "4"
type input "Select Image"
type input "Stateful"
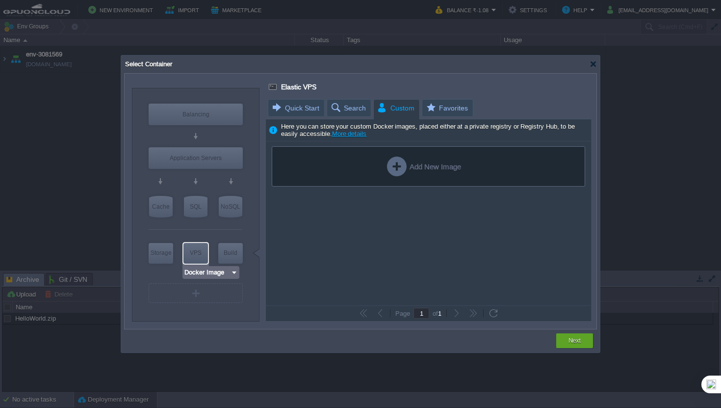
click at [211, 273] on input "Docker Image" at bounding box center [207, 272] width 47 height 10
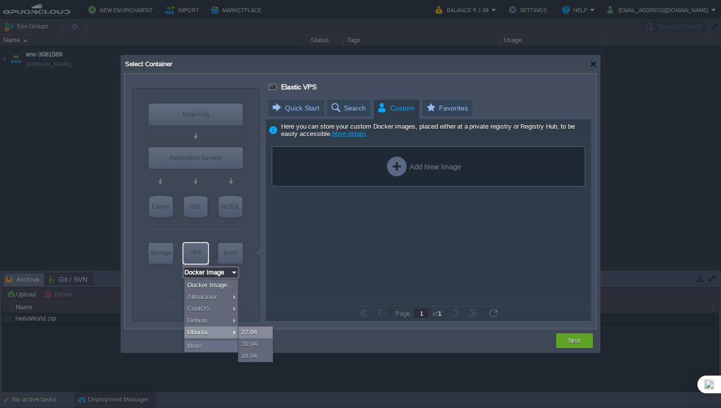
click at [257, 330] on div "22.04" at bounding box center [256, 332] width 34 height 12
type input "Ubuntu 22.04"
type input "22.04"
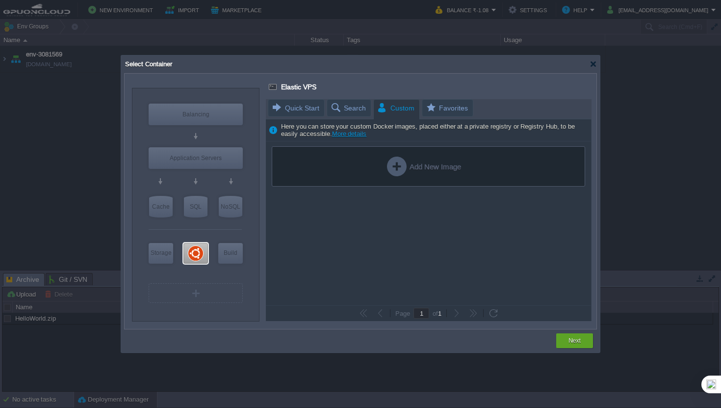
type input "Docker Image"
click at [574, 340] on button "Next" at bounding box center [575, 341] width 12 height 10
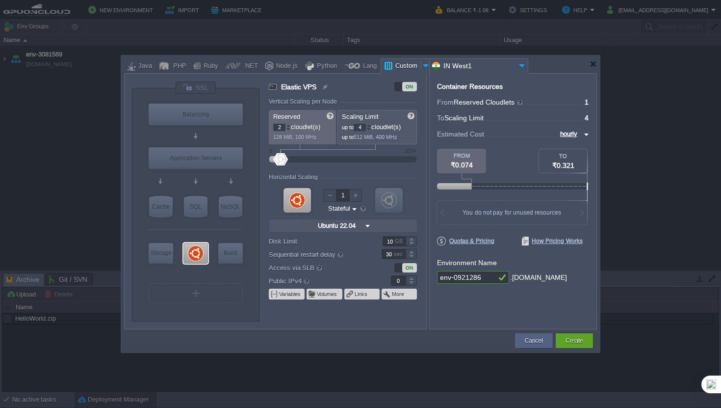
click at [290, 126] on div at bounding box center [288, 125] width 5 height 3
type input "5"
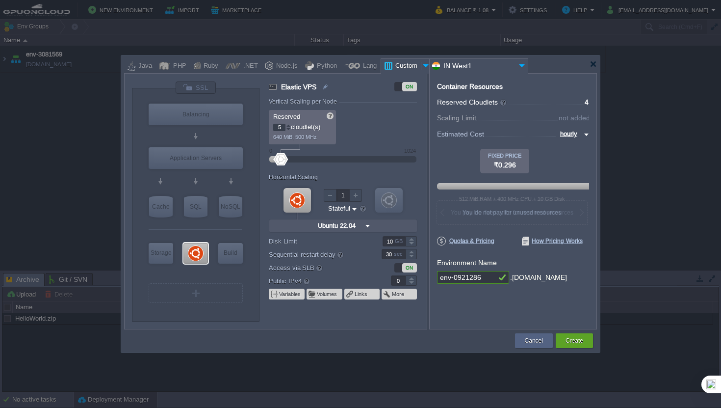
click at [290, 126] on div at bounding box center [288, 125] width 5 height 3
click at [290, 128] on div at bounding box center [288, 129] width 5 height 3
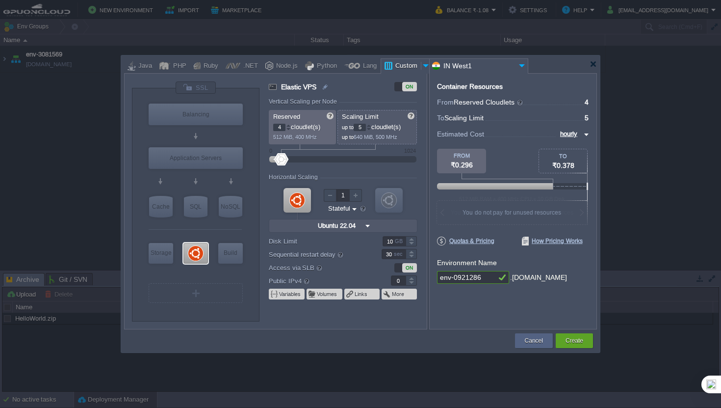
type input "3"
click at [290, 128] on div at bounding box center [288, 129] width 5 height 3
click at [372, 127] on div at bounding box center [369, 127] width 4 height 0
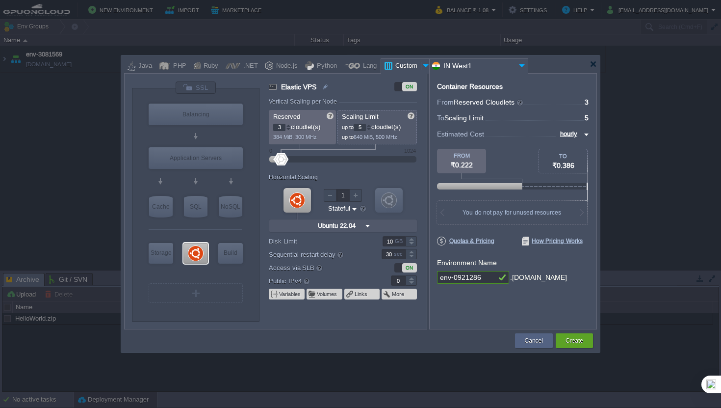
click at [371, 127] on div at bounding box center [369, 127] width 4 height 0
click at [371, 126] on div at bounding box center [369, 125] width 5 height 3
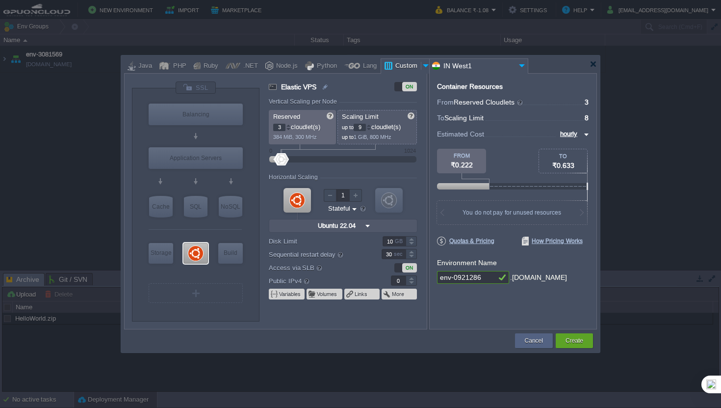
click at [371, 126] on div at bounding box center [369, 125] width 5 height 3
type input "8"
click at [372, 130] on div at bounding box center [369, 129] width 5 height 3
click at [291, 130] on div at bounding box center [288, 129] width 5 height 3
type input "1"
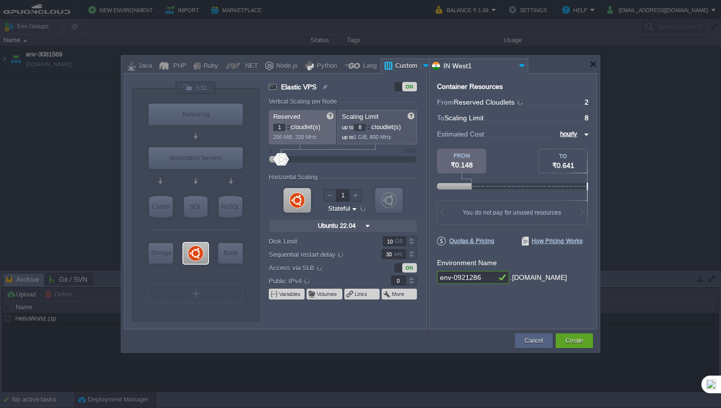
click at [291, 130] on div at bounding box center [288, 129] width 5 height 3
click at [594, 64] on div at bounding box center [593, 63] width 7 height 7
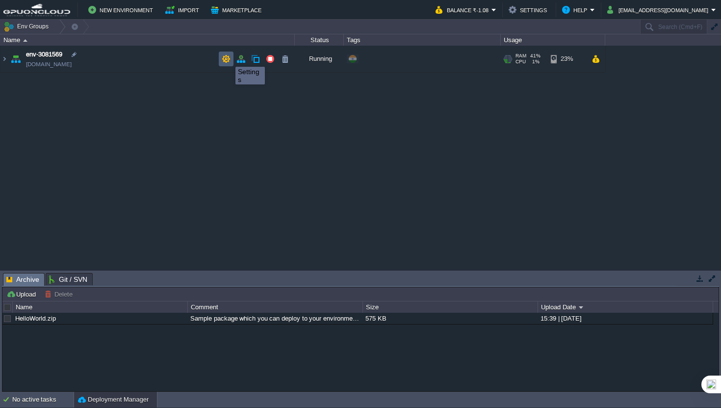
click at [228, 58] on button "button" at bounding box center [226, 58] width 9 height 9
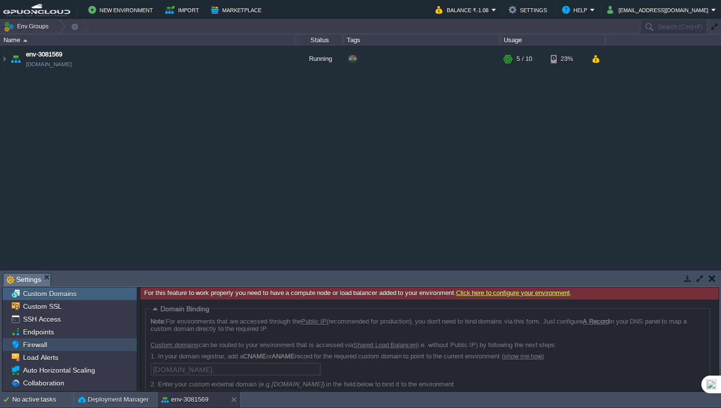
click at [67, 346] on div "Firewall" at bounding box center [69, 344] width 134 height 13
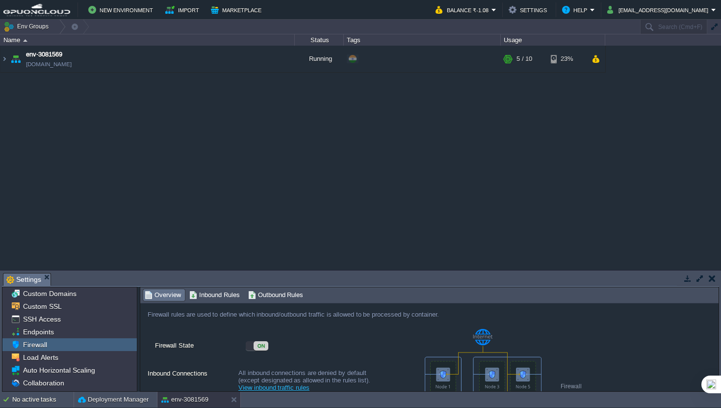
click at [697, 274] on button "button" at bounding box center [700, 278] width 9 height 9
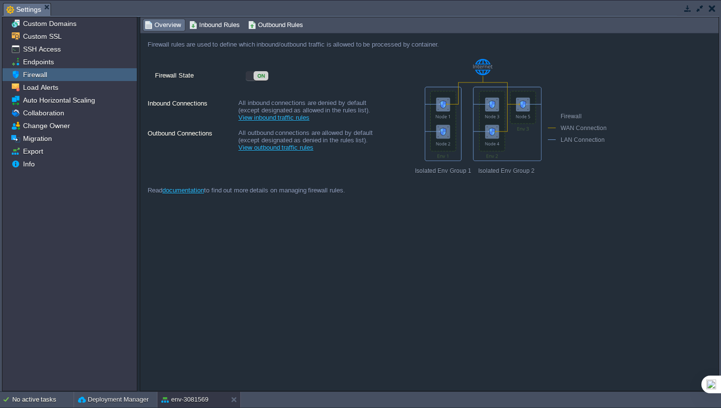
click at [218, 27] on span "Inbound Rules" at bounding box center [214, 25] width 51 height 11
